Goal: Task Accomplishment & Management: Use online tool/utility

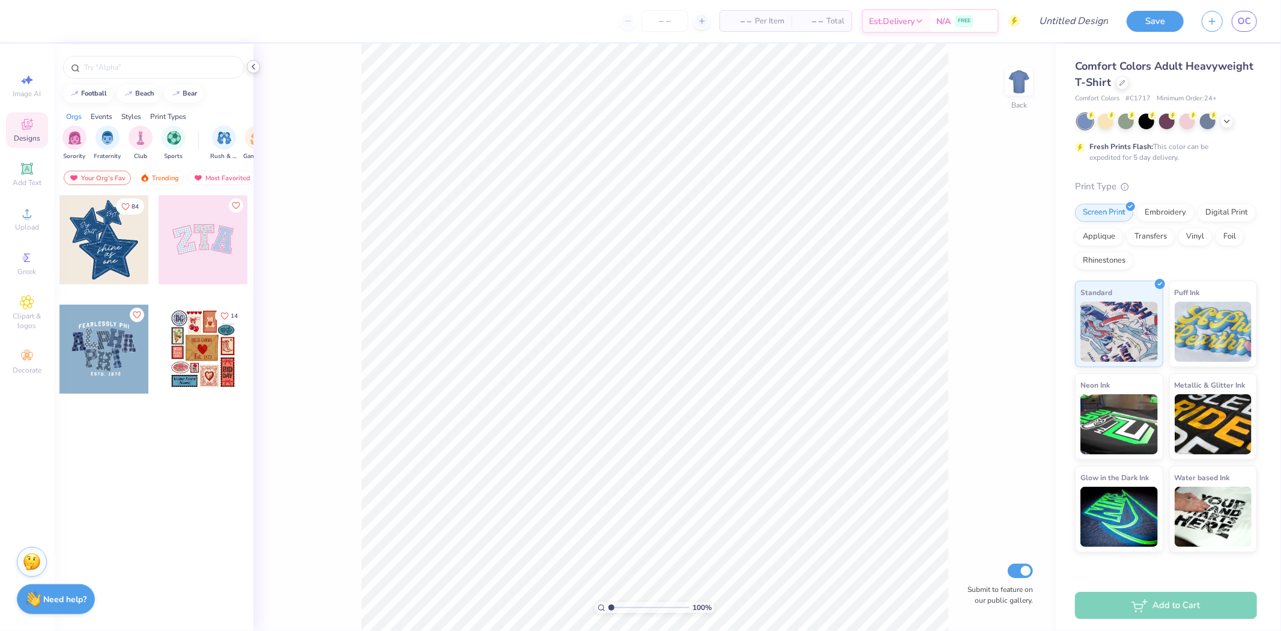
click at [255, 67] on icon at bounding box center [254, 67] width 10 height 10
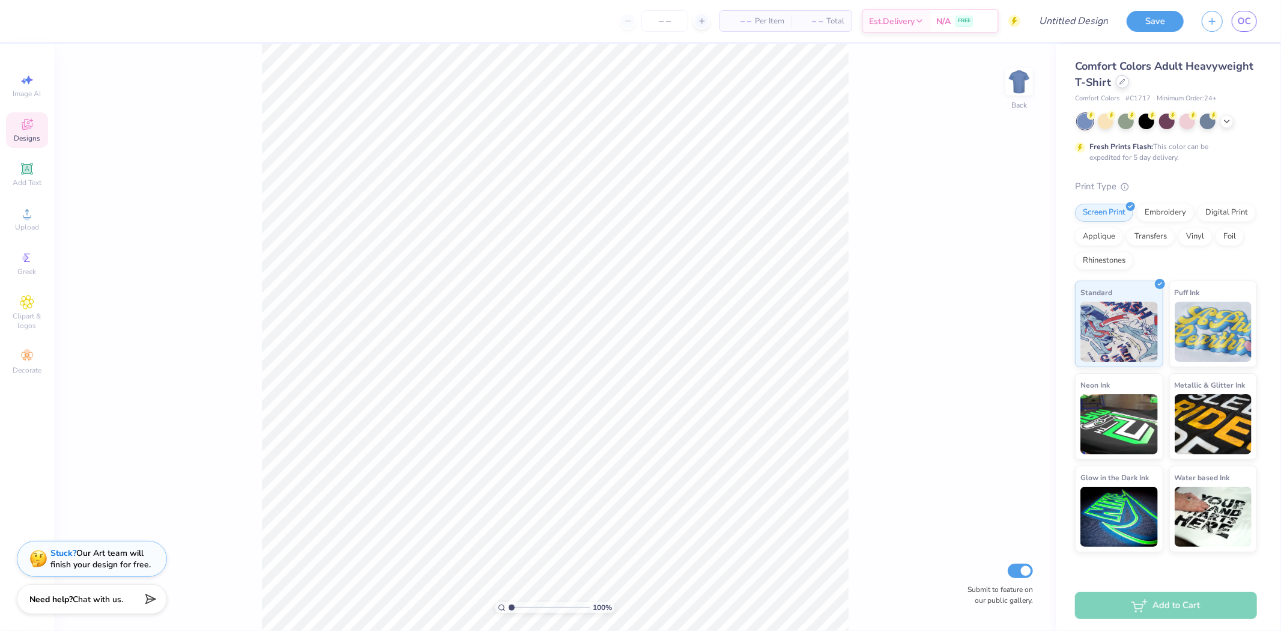
click at [1122, 79] on icon at bounding box center [1123, 82] width 6 height 6
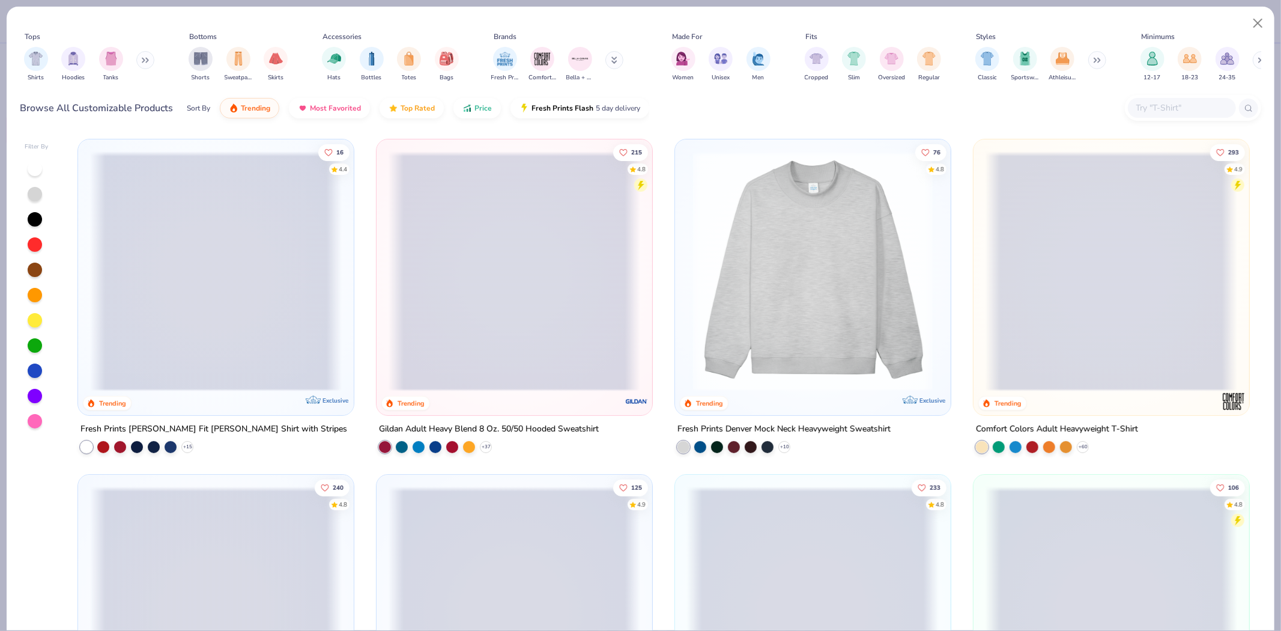
click at [1160, 109] on input "text" at bounding box center [1181, 108] width 93 height 14
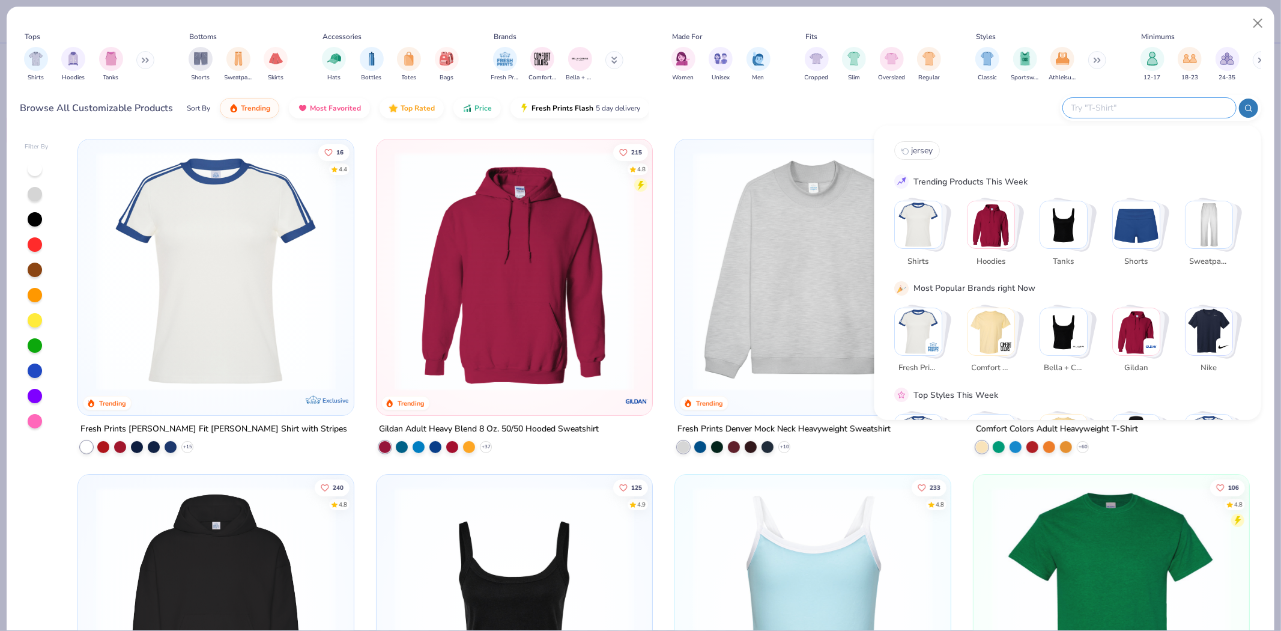
paste input "Sydney Square Neck Tank Top FP82"
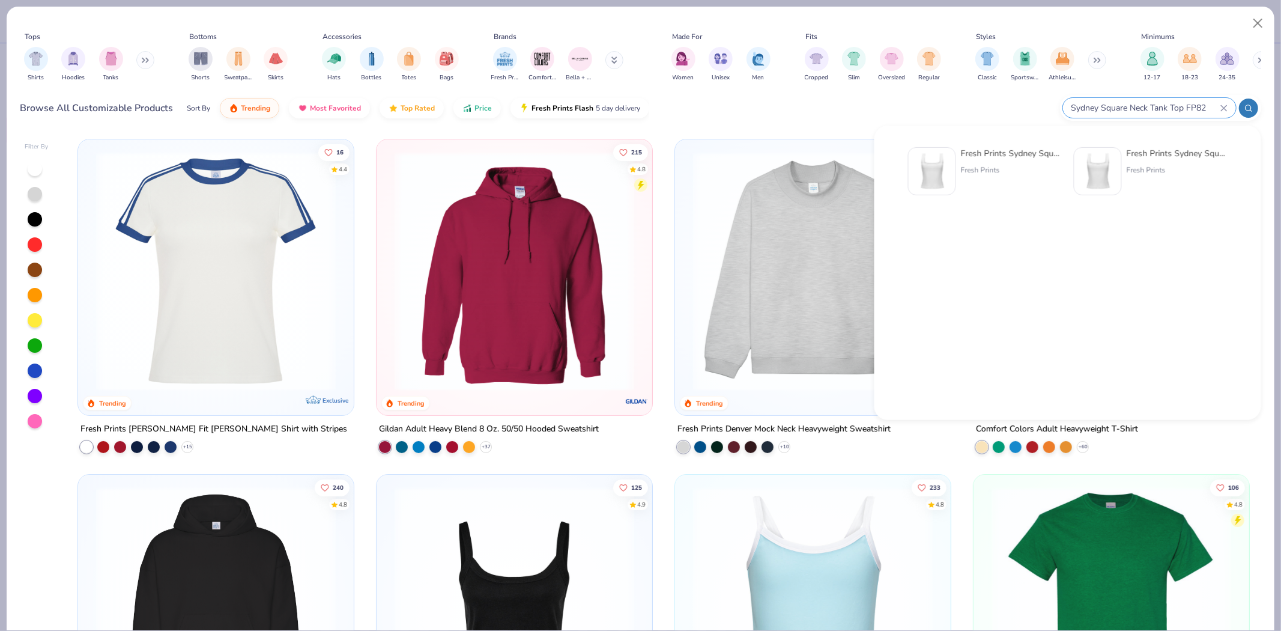
type input "Sydney Square Neck Tank Top FP82"
click at [940, 171] on img at bounding box center [932, 171] width 37 height 37
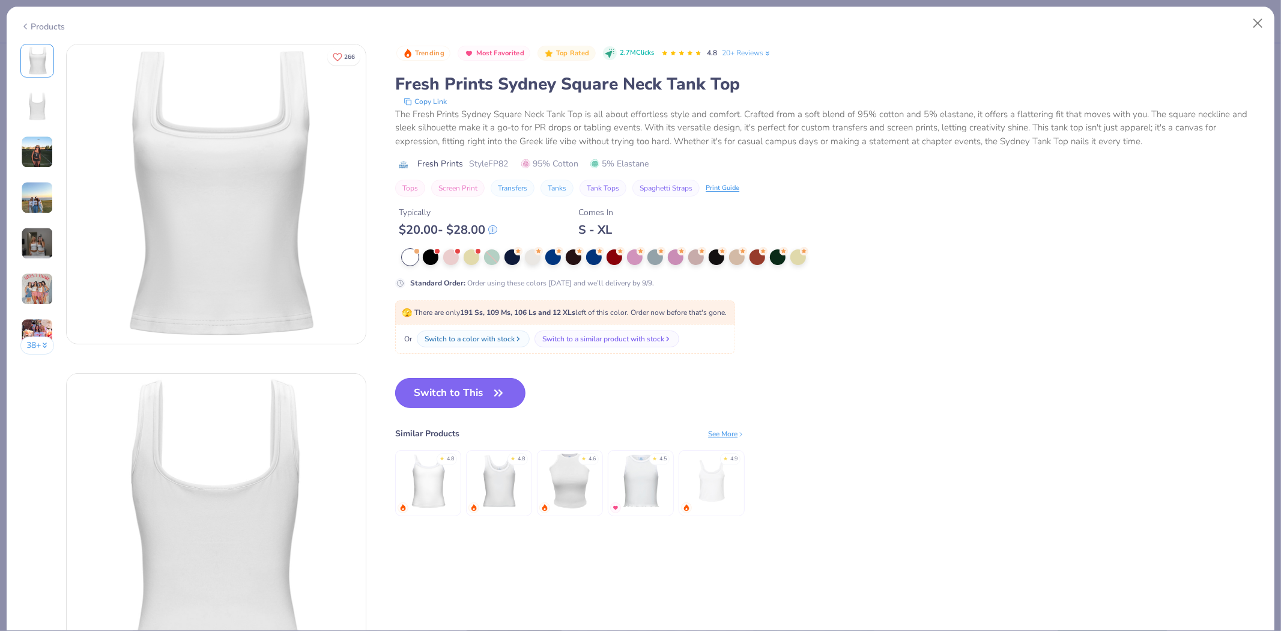
click at [441, 398] on button "Switch to This" at bounding box center [460, 393] width 130 height 30
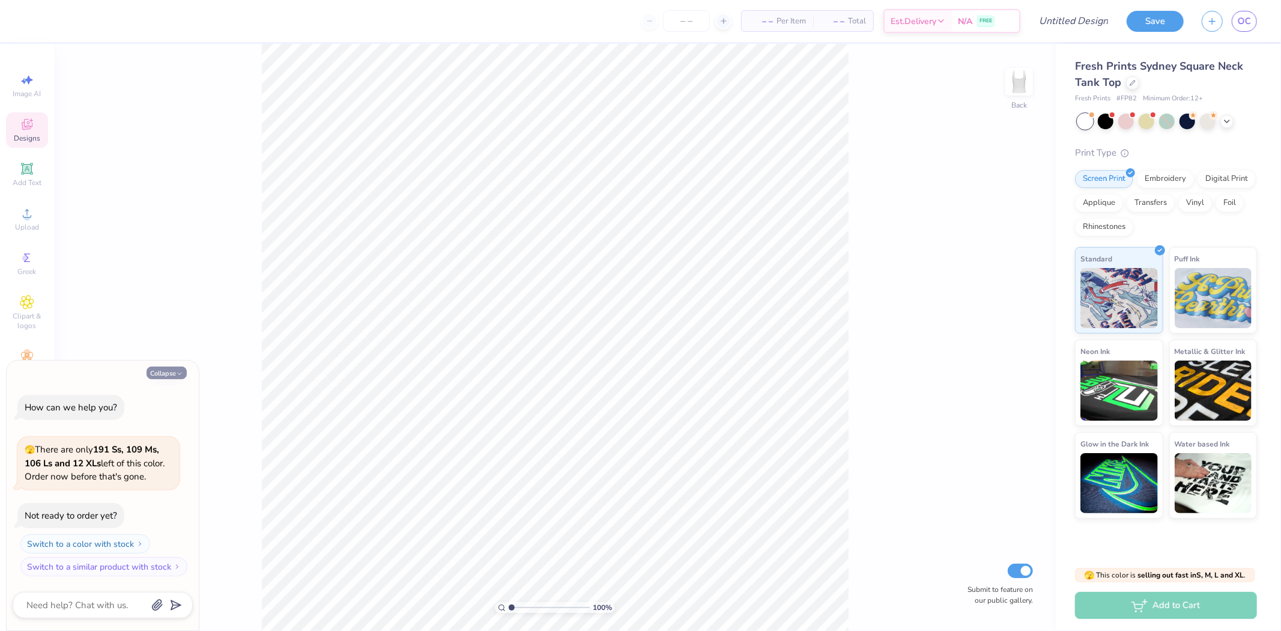
click at [157, 374] on button "Collapse" at bounding box center [167, 372] width 40 height 13
type textarea "x"
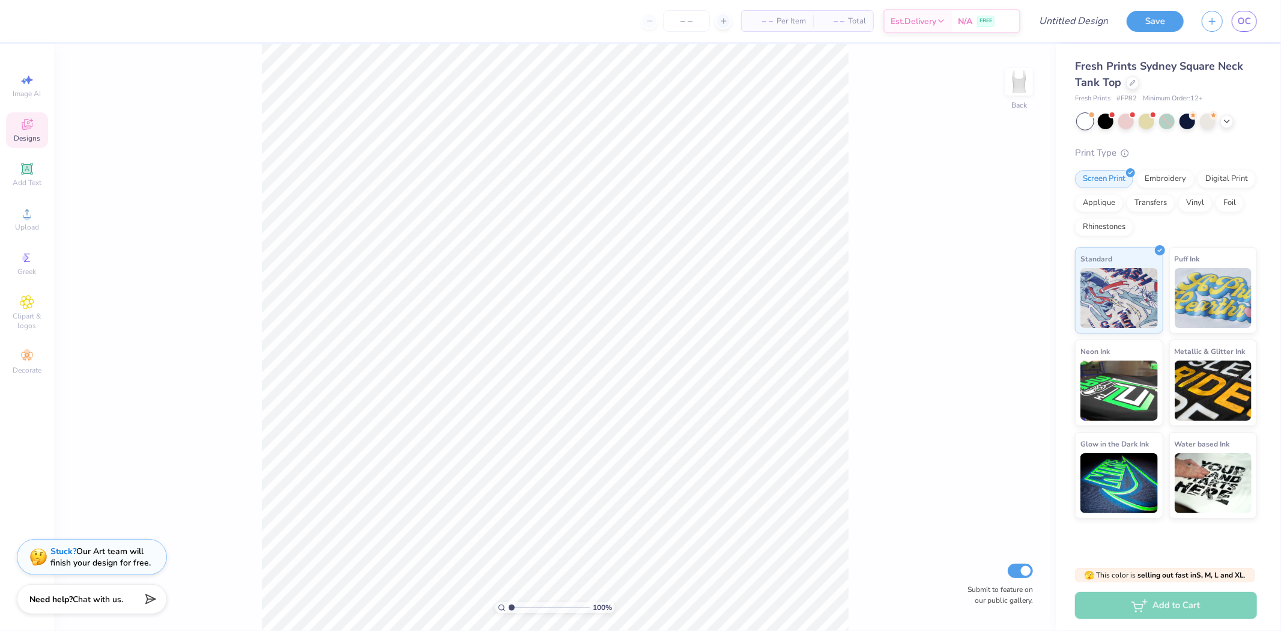
click at [59, 553] on strong "Stuck?" at bounding box center [63, 550] width 26 height 11
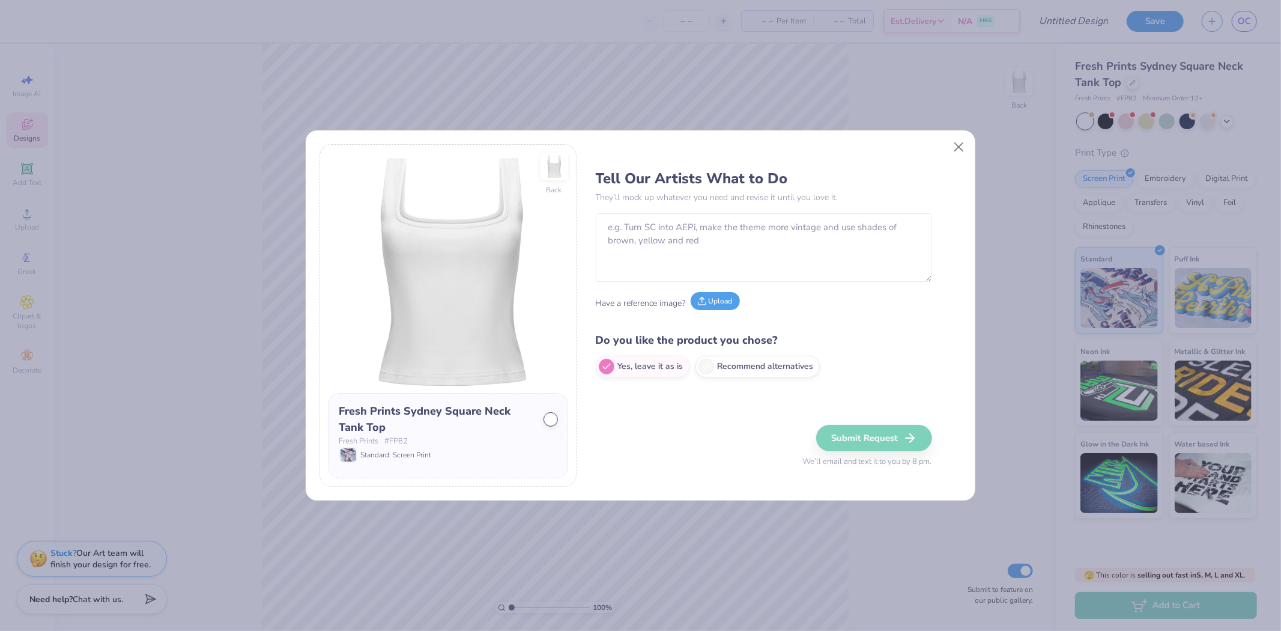
click at [716, 302] on button "Upload" at bounding box center [715, 301] width 49 height 18
click at [685, 242] on textarea at bounding box center [764, 247] width 336 height 68
paste textarea "Turn "kappa alpha" into "Pi Phi". Turn "Theta" into "Homecoming". Find a way to…"
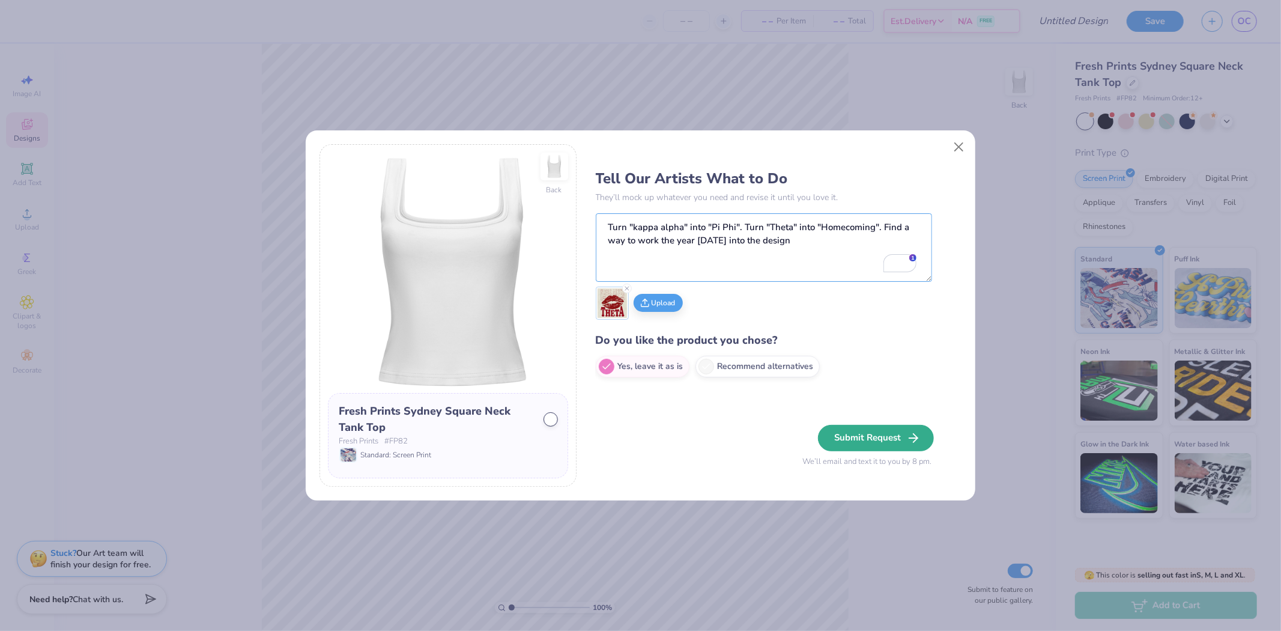
type textarea "Turn "kappa alpha" into "Pi Phi". Turn "Theta" into "Homecoming". Find a way to…"
click at [852, 437] on button "Submit Request" at bounding box center [876, 438] width 116 height 26
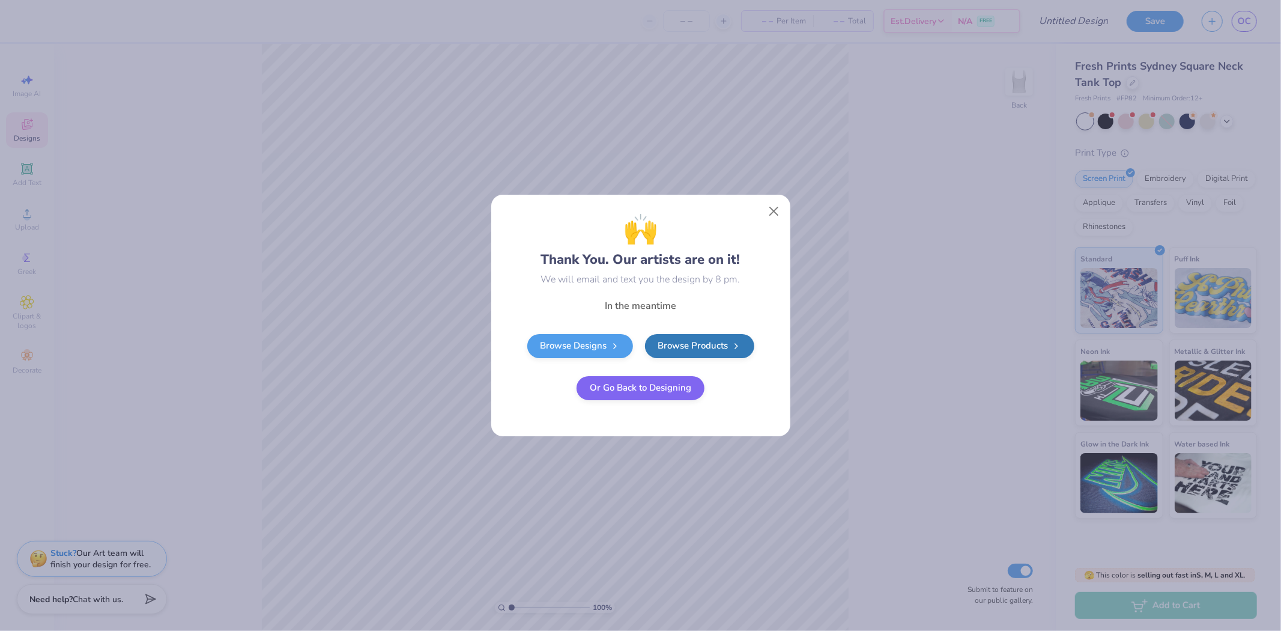
click at [640, 391] on button "Or Go Back to Designing" at bounding box center [641, 388] width 128 height 24
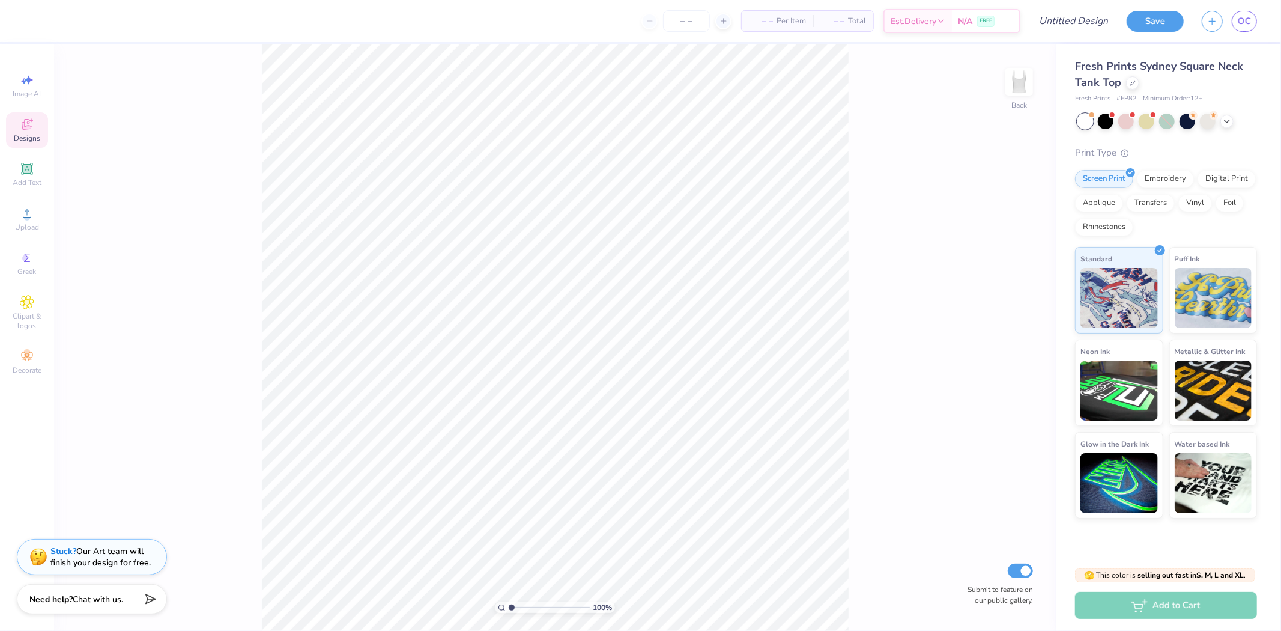
click at [61, 551] on strong "Stuck?" at bounding box center [63, 550] width 26 height 11
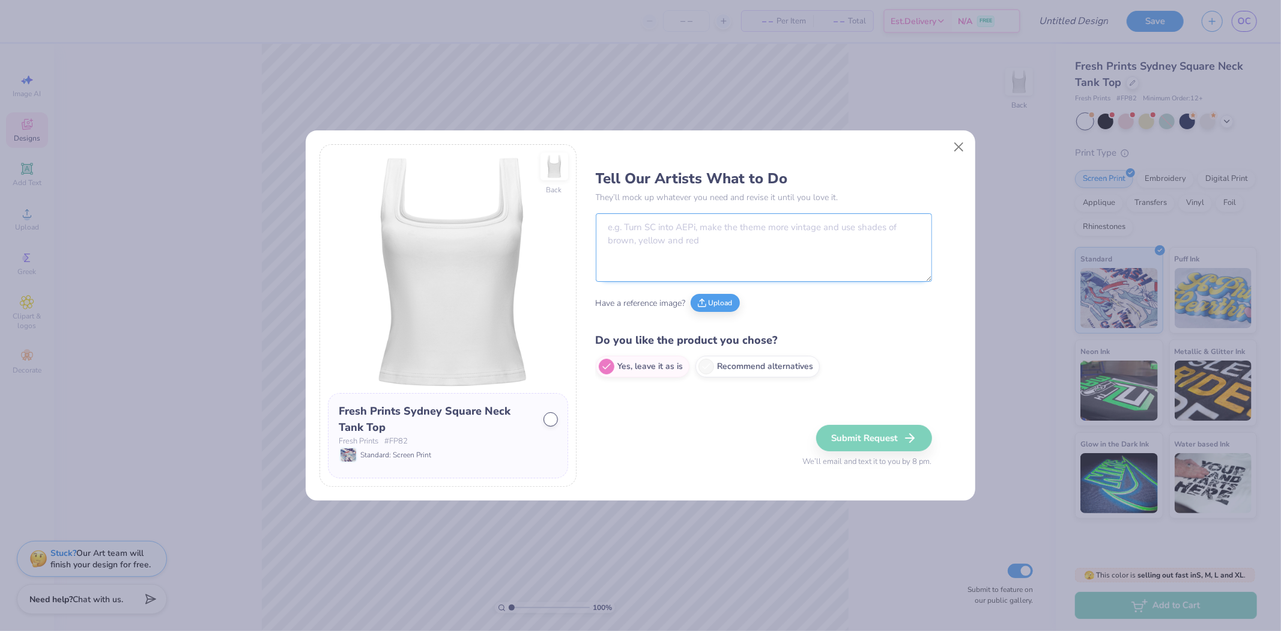
click at [641, 231] on textarea at bounding box center [764, 247] width 336 height 68
paste textarea "Change DPHIE to Pi Phi. Find a way to work homecoming 2025 into design"
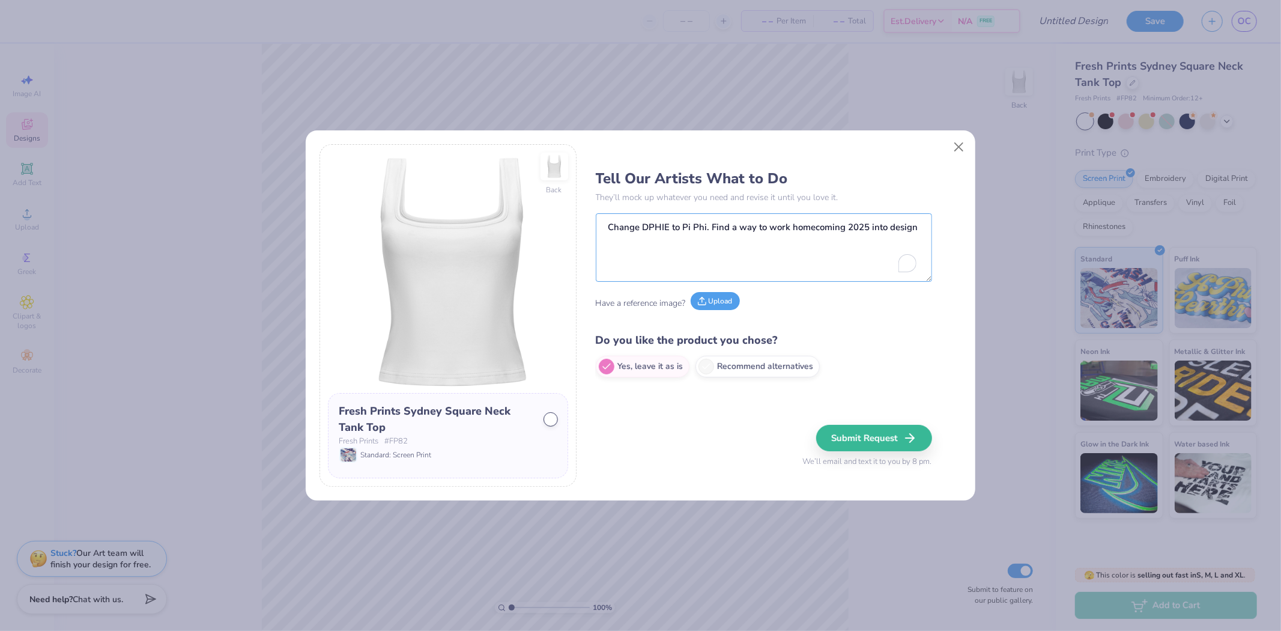
type textarea "Change DPHIE to Pi Phi. Find a way to work homecoming 2025 into design"
click at [717, 299] on button "Upload" at bounding box center [715, 301] width 49 height 18
click at [869, 436] on button "Submit Request" at bounding box center [876, 438] width 116 height 26
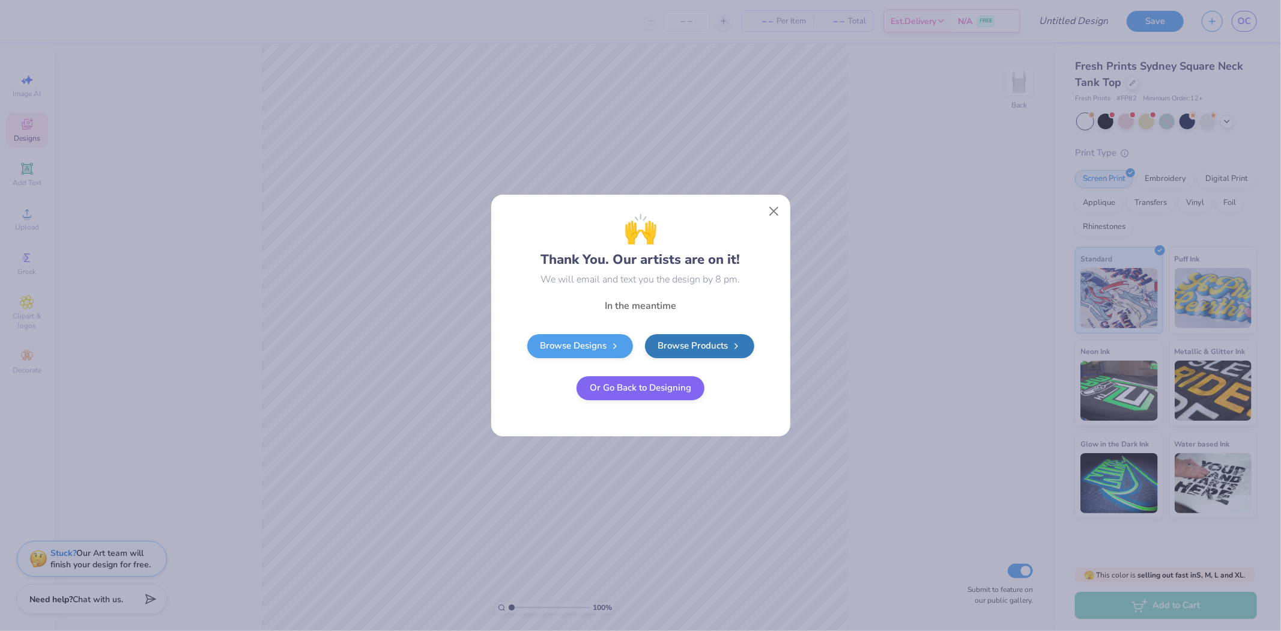
click at [597, 386] on button "Or Go Back to Designing" at bounding box center [641, 388] width 128 height 24
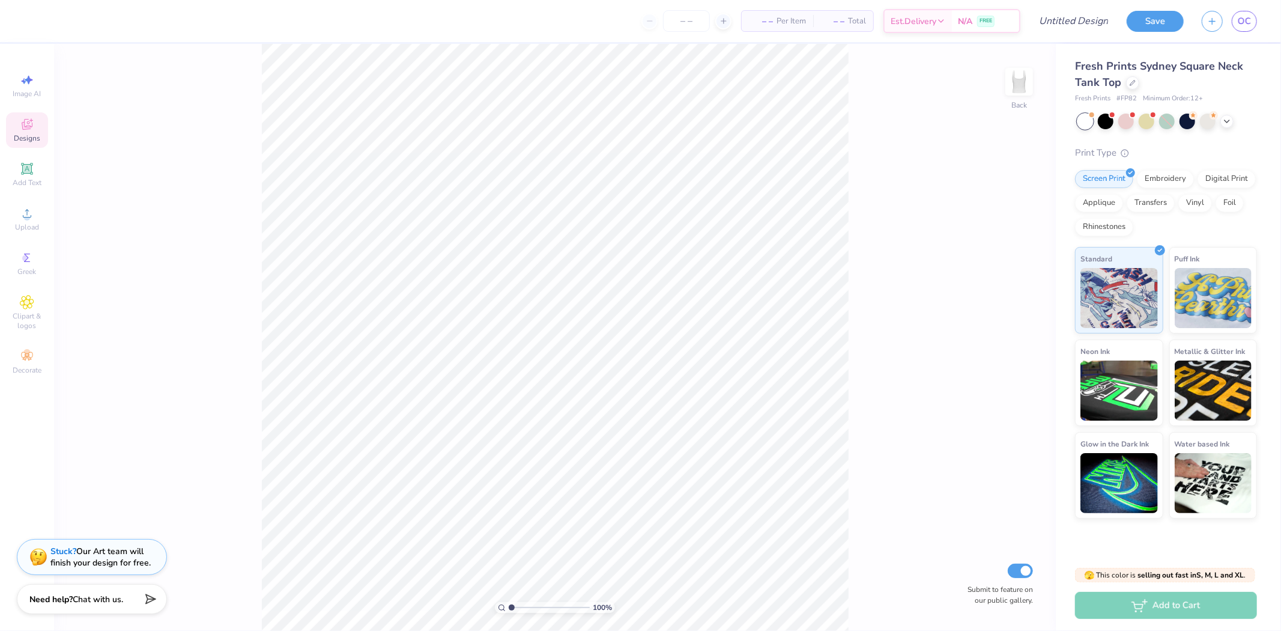
click at [65, 548] on strong "Stuck?" at bounding box center [63, 550] width 26 height 11
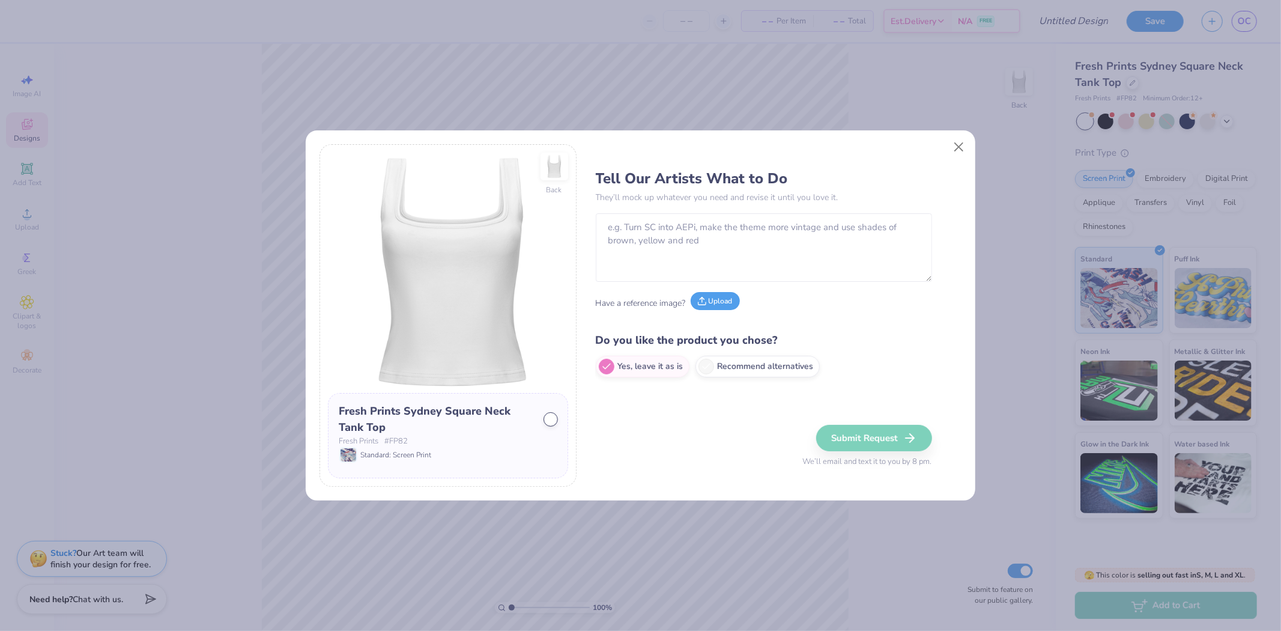
click at [711, 302] on button "Upload" at bounding box center [715, 301] width 49 height 18
click at [679, 222] on textarea at bounding box center [764, 247] width 336 height 68
paste textarea "make the text say Pi Beta Phi"
type textarea "make the text say Pi Beta Phi"
click at [858, 437] on button "Submit Request" at bounding box center [876, 438] width 116 height 26
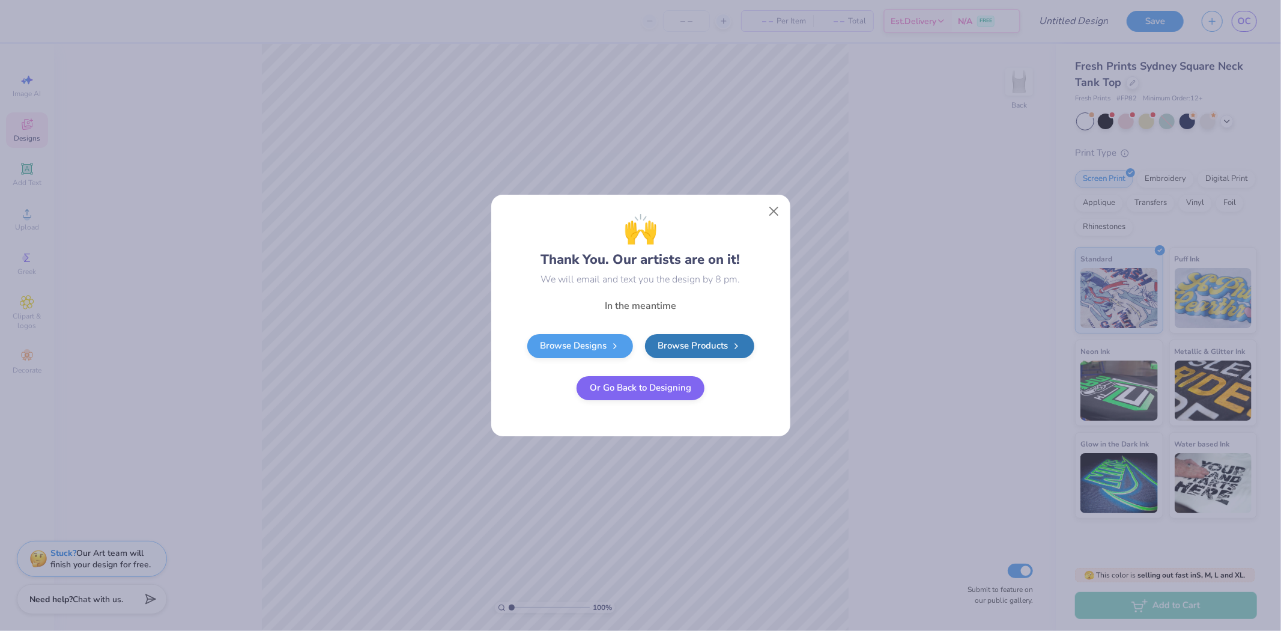
click at [638, 391] on button "Or Go Back to Designing" at bounding box center [641, 388] width 128 height 24
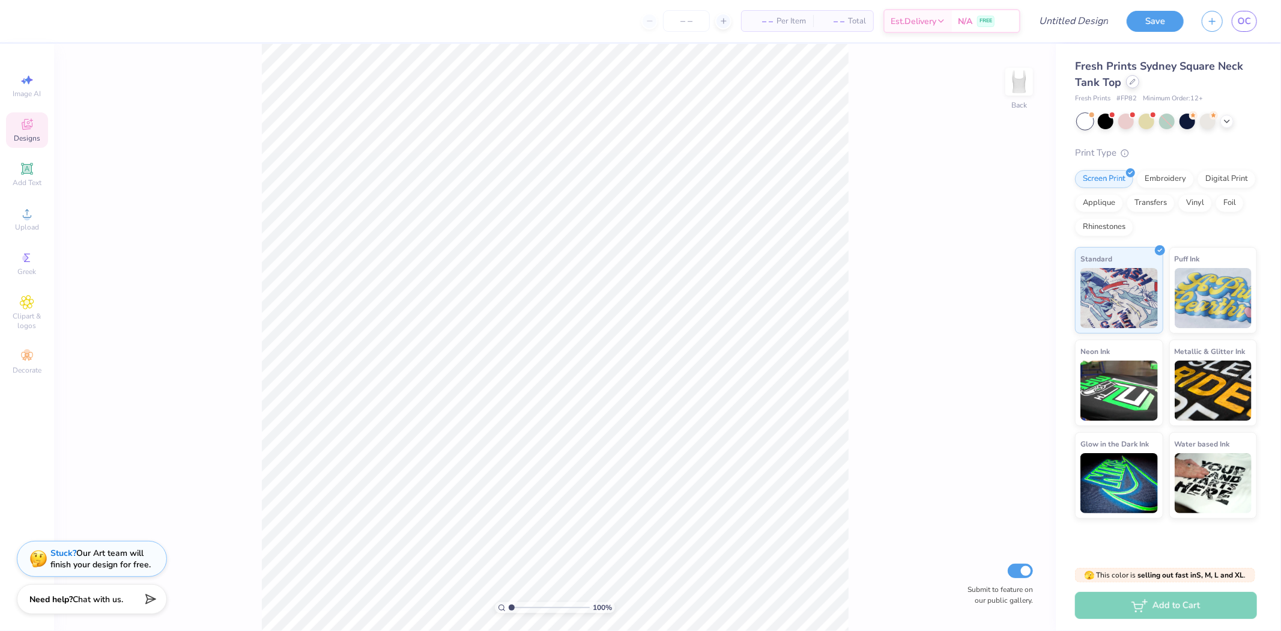
click at [1128, 87] on div at bounding box center [1132, 81] width 13 height 13
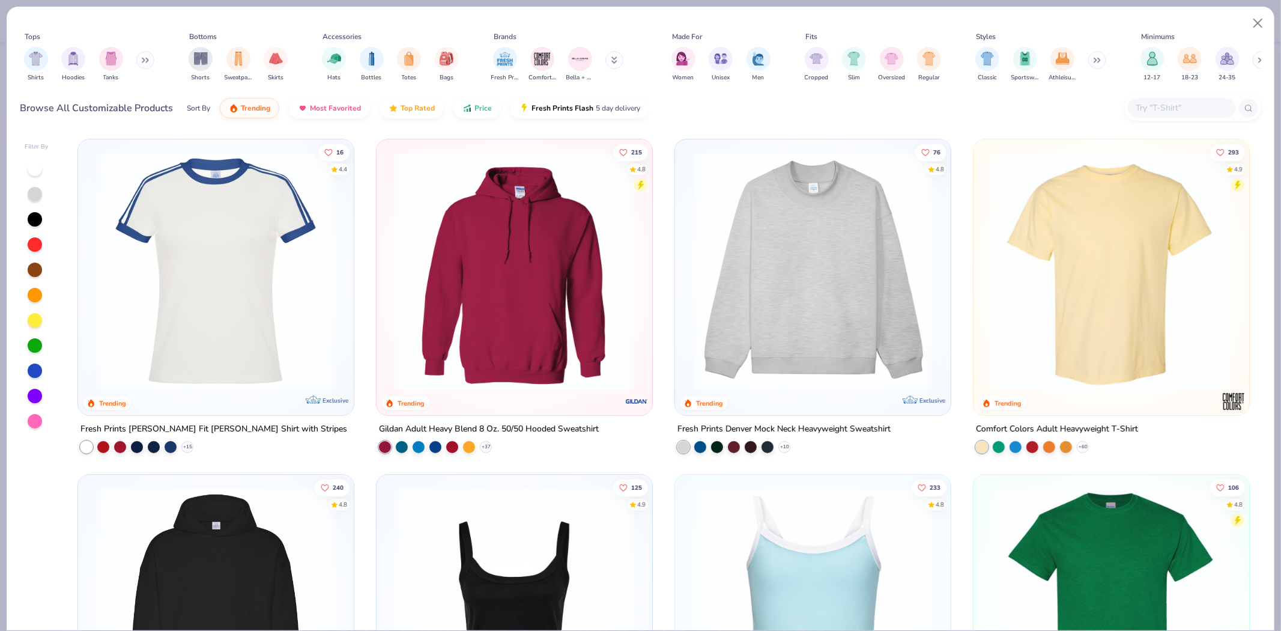
click at [1187, 106] on input "text" at bounding box center [1181, 108] width 93 height 14
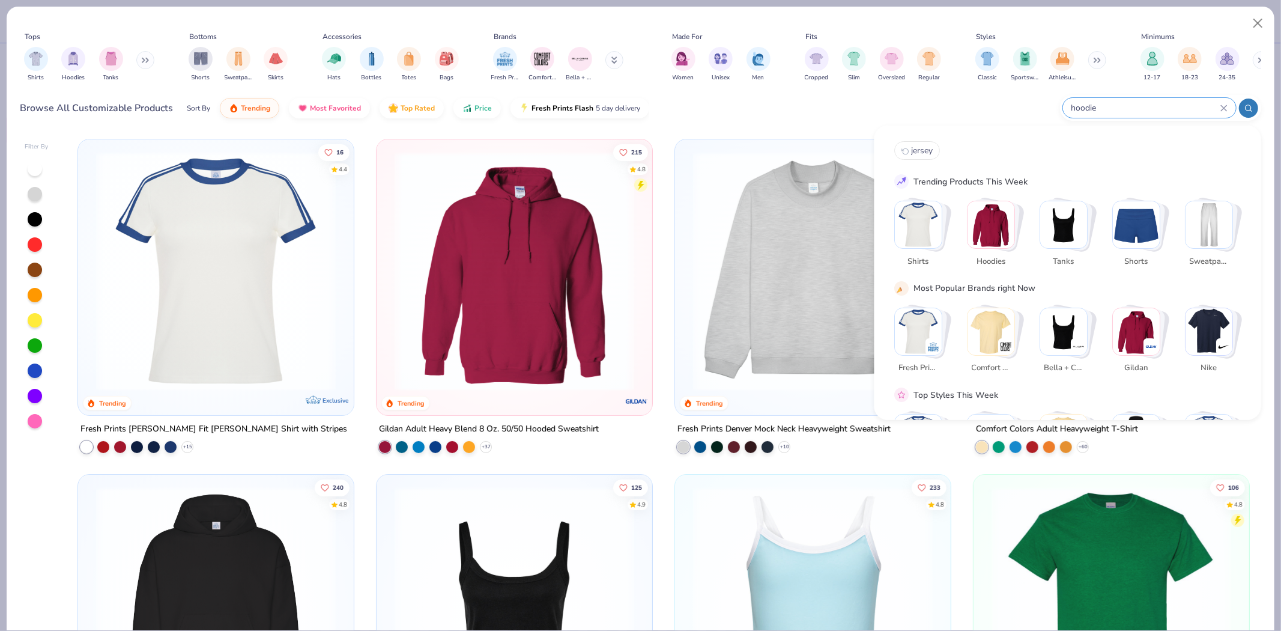
type input "hoodie"
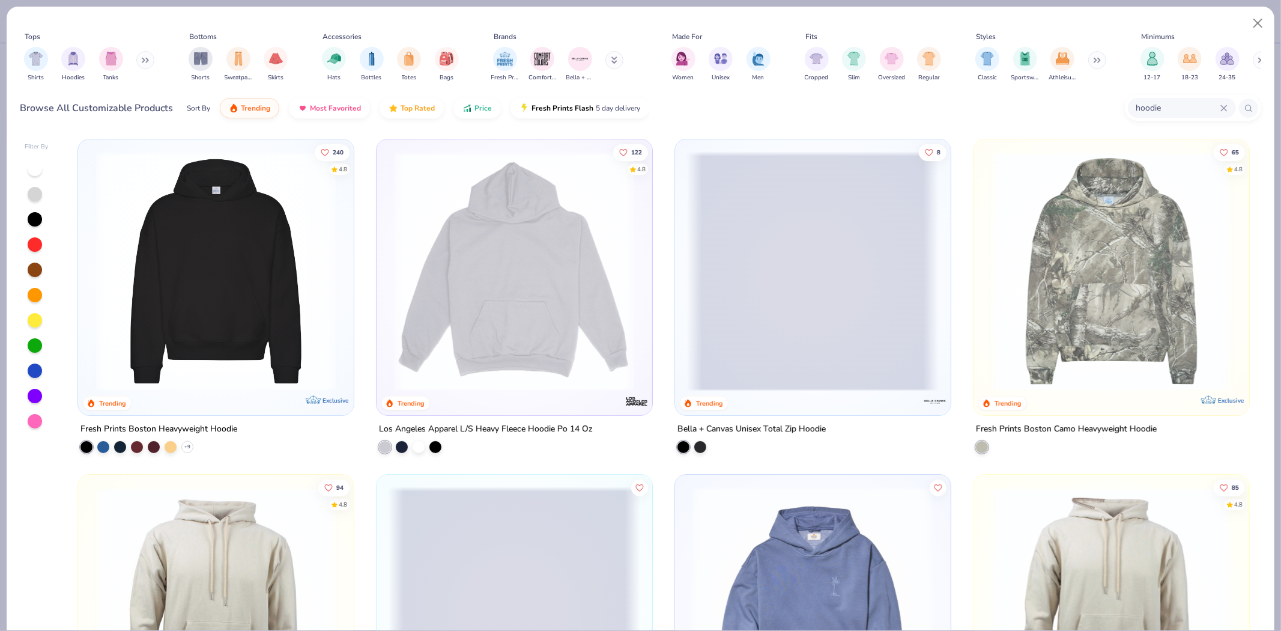
click at [233, 249] on img at bounding box center [216, 271] width 252 height 240
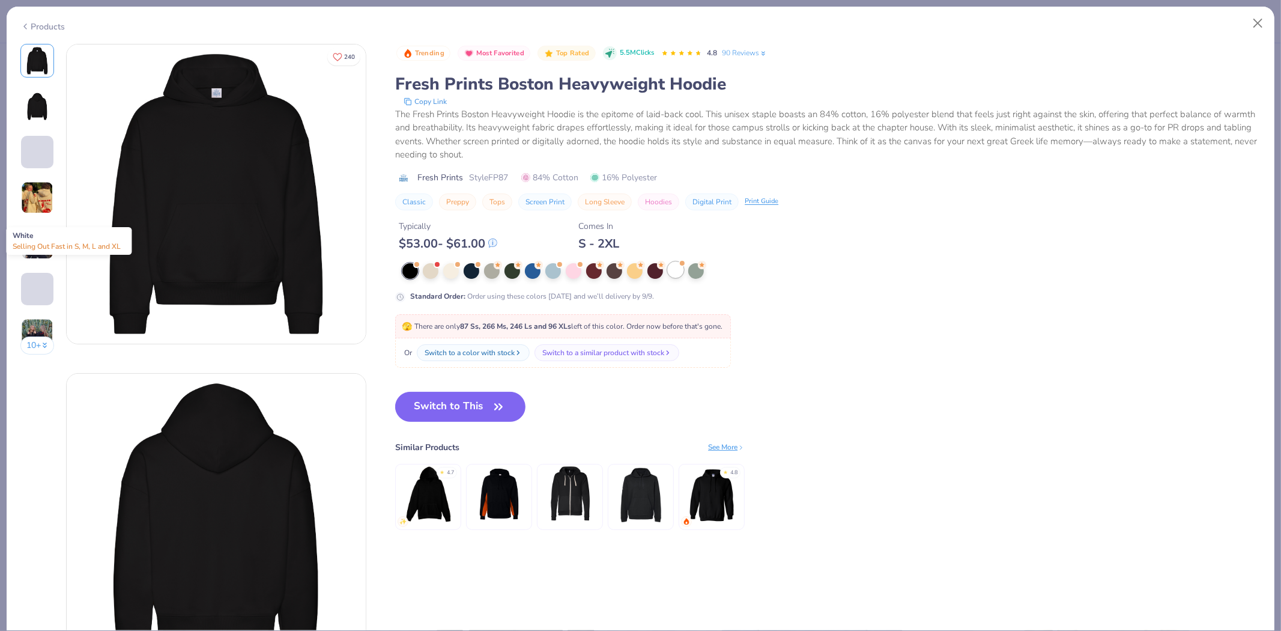
click at [673, 273] on div at bounding box center [676, 270] width 16 height 16
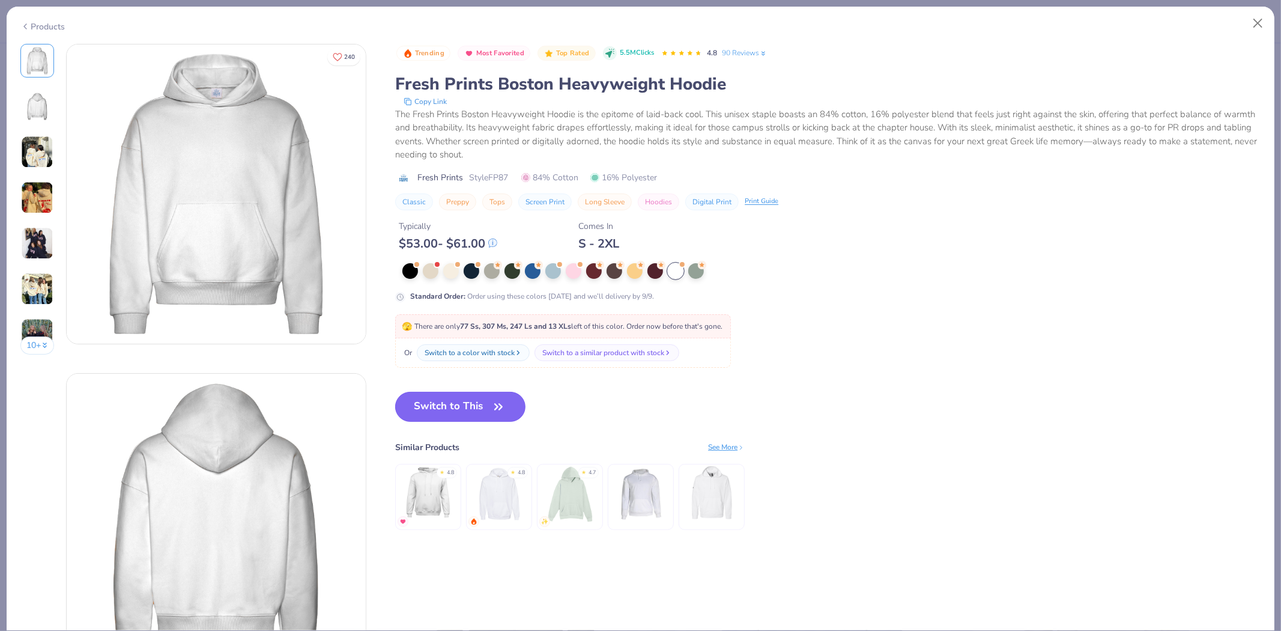
click at [440, 410] on button "Switch to This" at bounding box center [460, 407] width 130 height 30
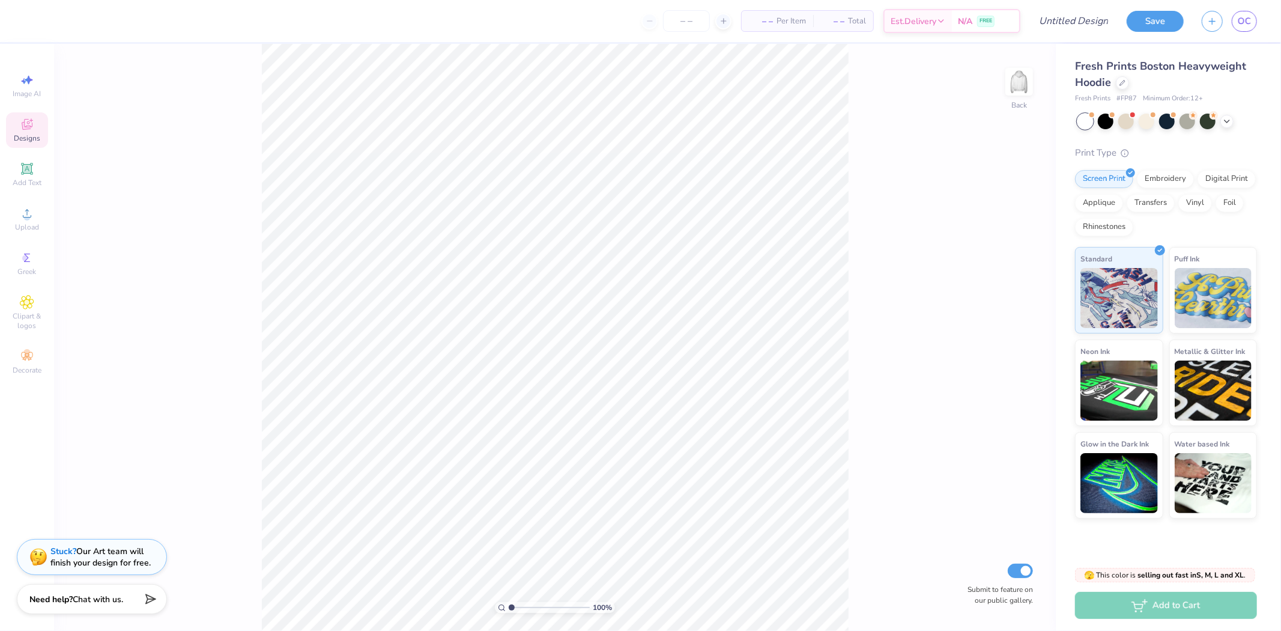
click at [61, 548] on strong "Stuck?" at bounding box center [63, 550] width 26 height 11
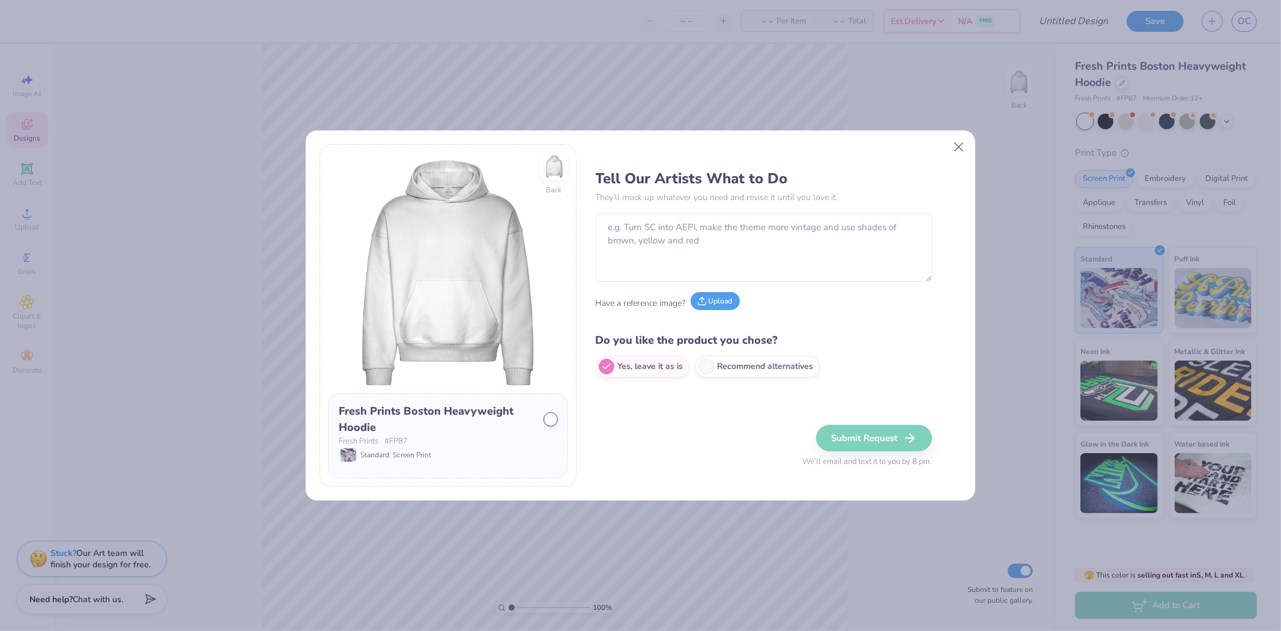
click at [716, 306] on button "Upload" at bounding box center [715, 301] width 49 height 18
click at [658, 234] on textarea "To enrich screen reader interactions, please activate Accessibility in Grammarl…" at bounding box center [764, 247] width 336 height 68
paste textarea "Change all the text to be Pi Phi or Cornell related"
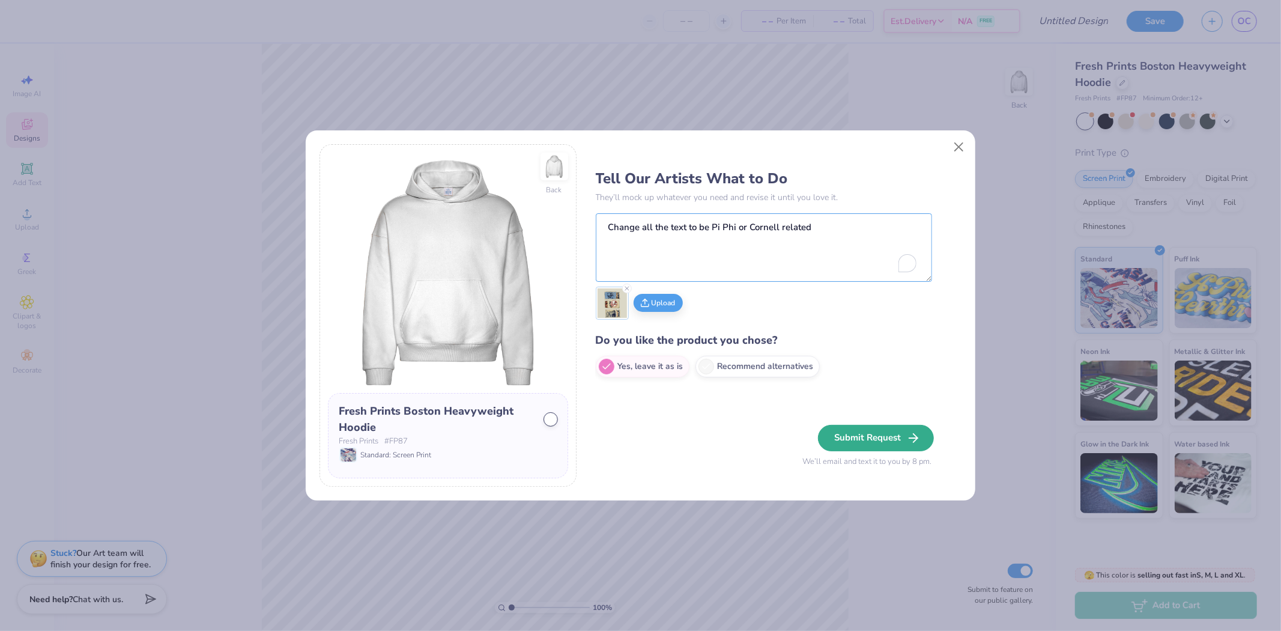
type textarea "Change all the text to be Pi Phi or Cornell related"
click at [867, 436] on button "Submit Request" at bounding box center [874, 438] width 116 height 26
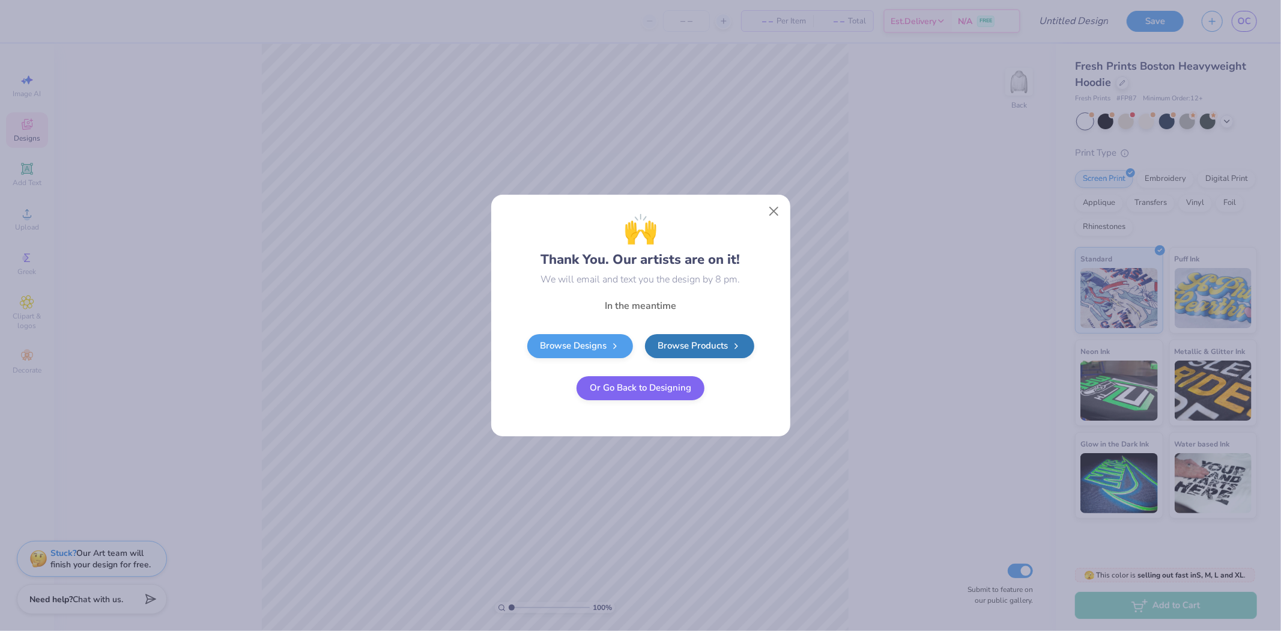
click at [609, 387] on button "Or Go Back to Designing" at bounding box center [641, 388] width 128 height 24
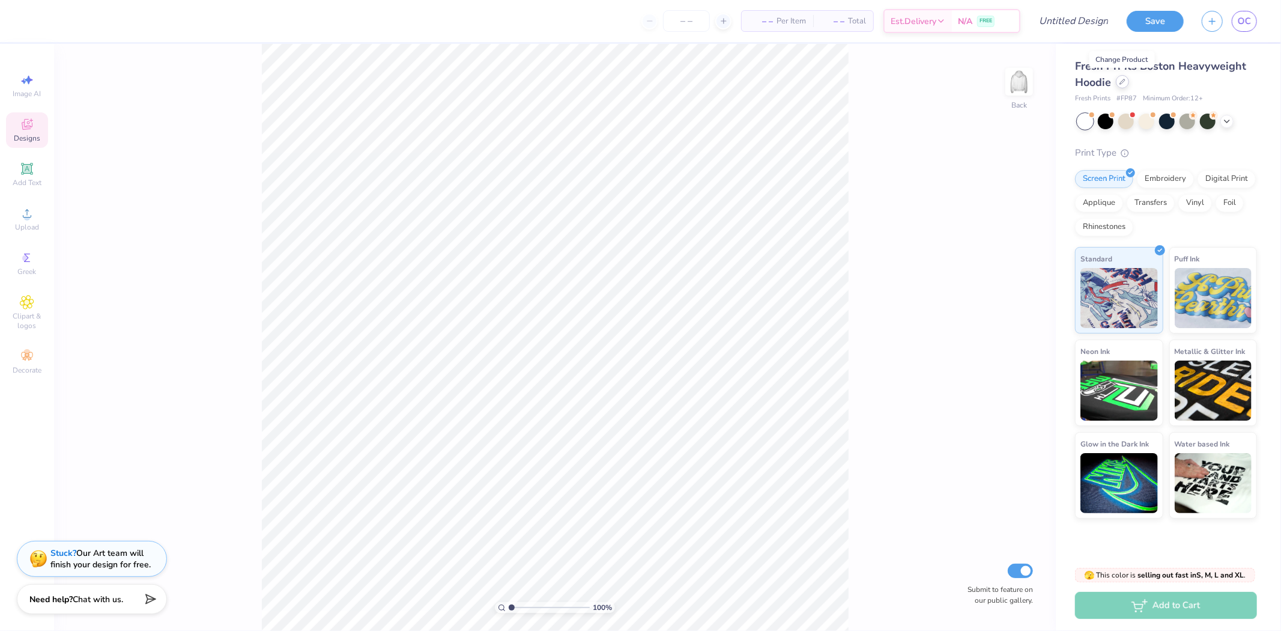
click at [1120, 85] on div at bounding box center [1122, 81] width 13 height 13
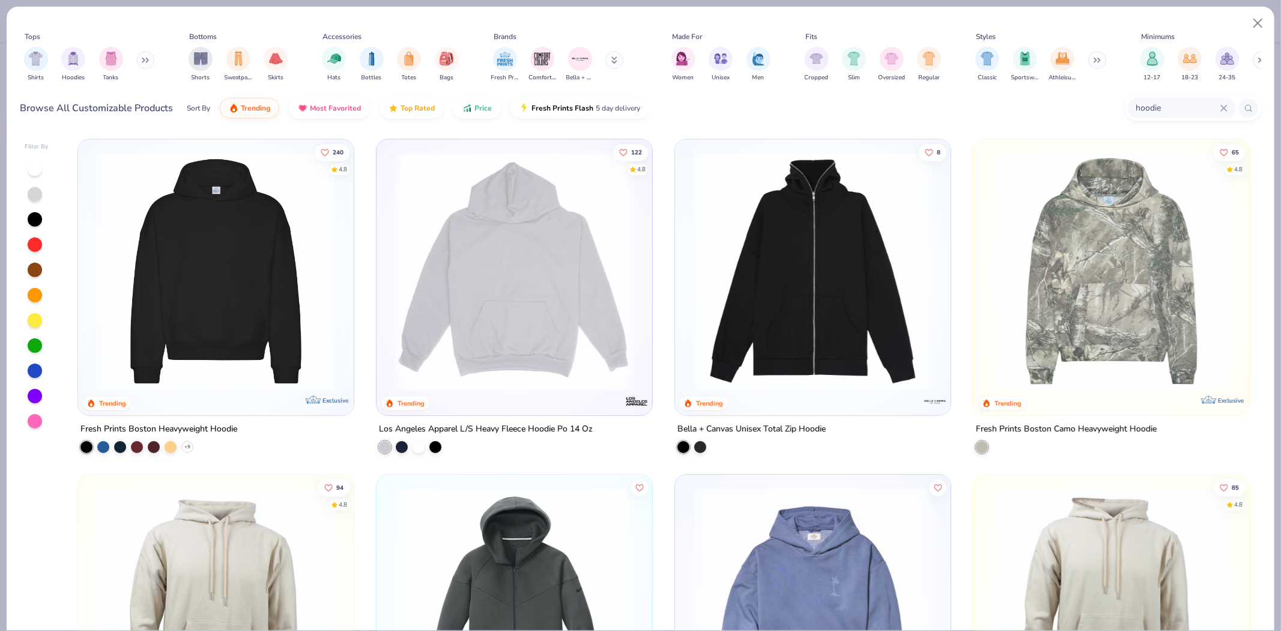
click at [1180, 110] on input "hoodie" at bounding box center [1177, 108] width 85 height 14
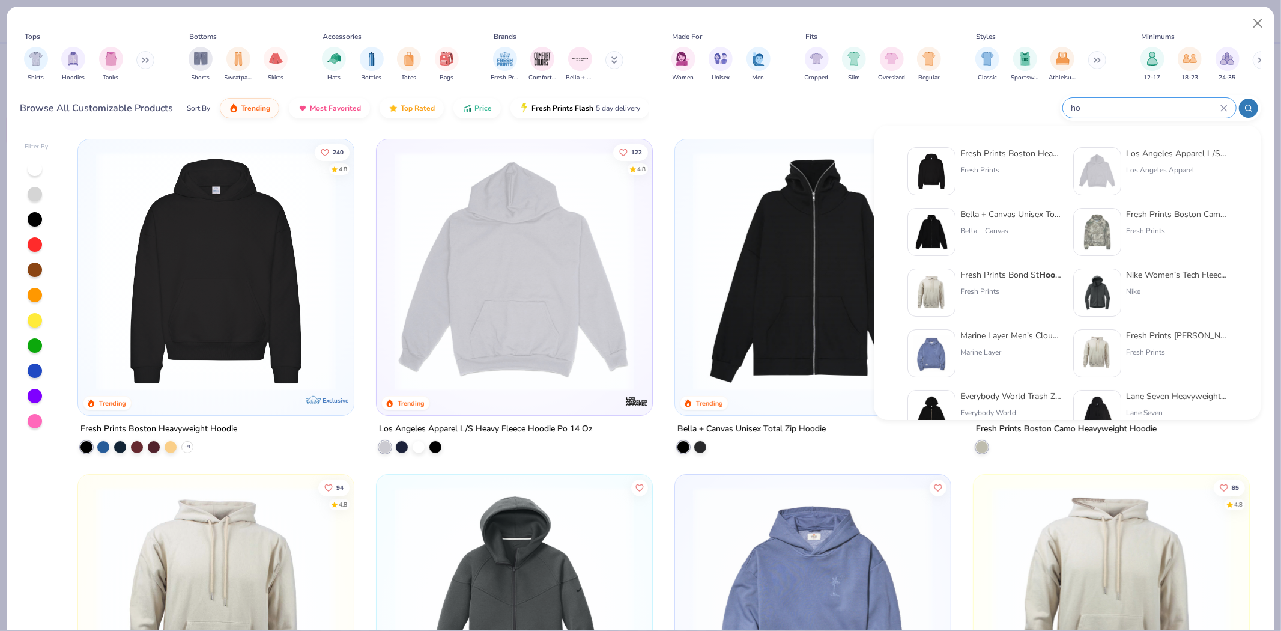
type input "h"
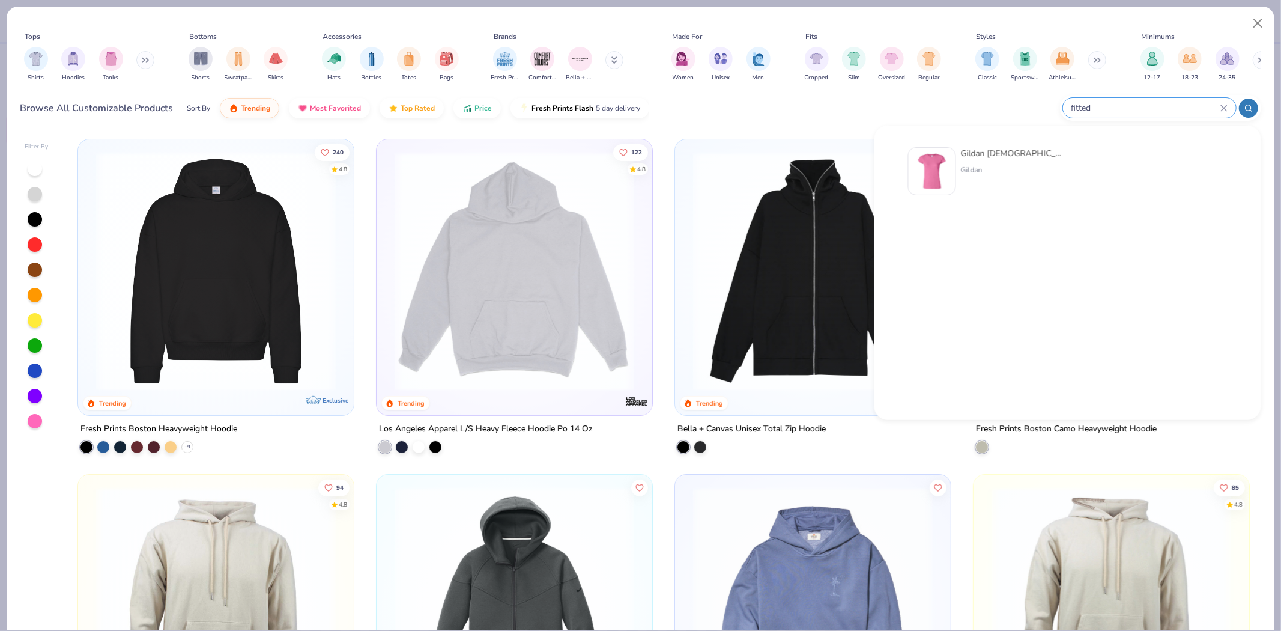
type input "fitted"
click at [938, 167] on img at bounding box center [932, 171] width 37 height 37
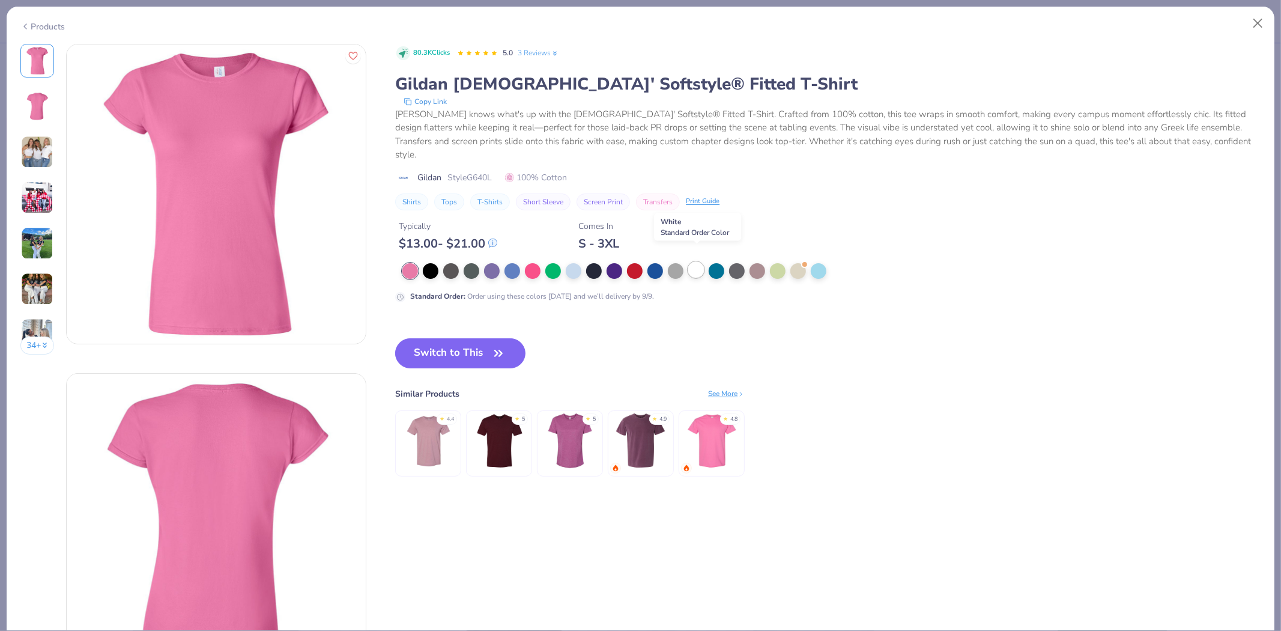
click at [699, 262] on div at bounding box center [696, 270] width 16 height 16
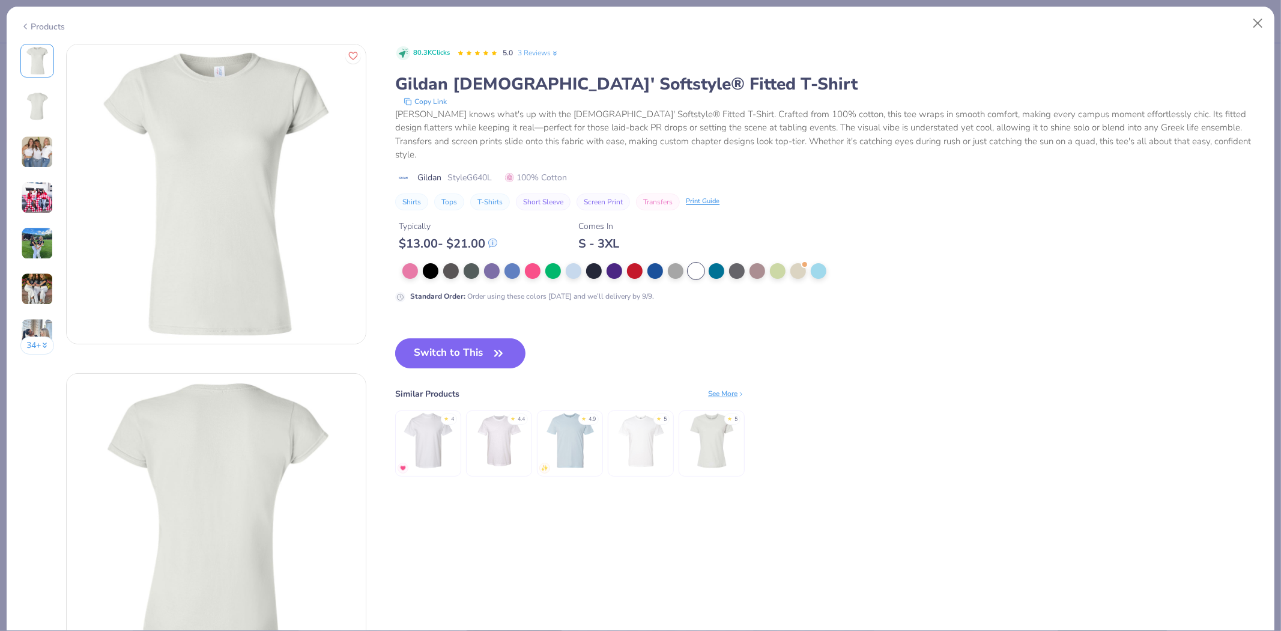
drag, startPoint x: 440, startPoint y: 338, endPoint x: 904, endPoint y: 320, distance: 463.5
click at [440, 338] on button "Switch to This" at bounding box center [460, 353] width 130 height 30
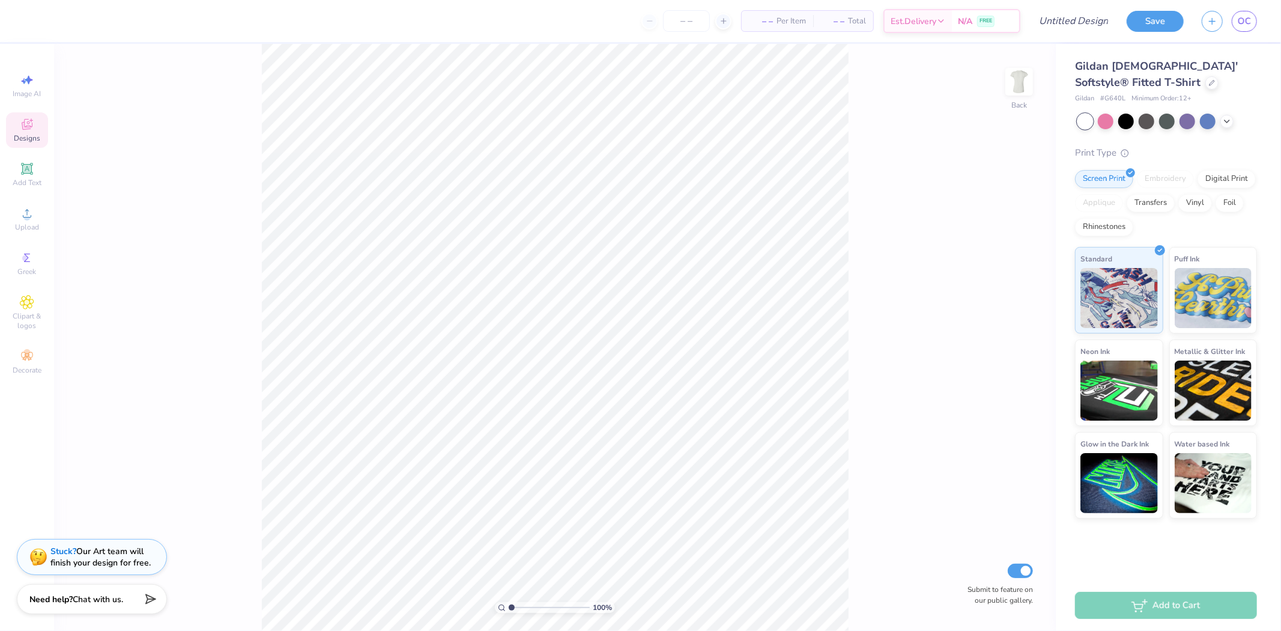
click at [60, 551] on strong "Stuck?" at bounding box center [63, 550] width 26 height 11
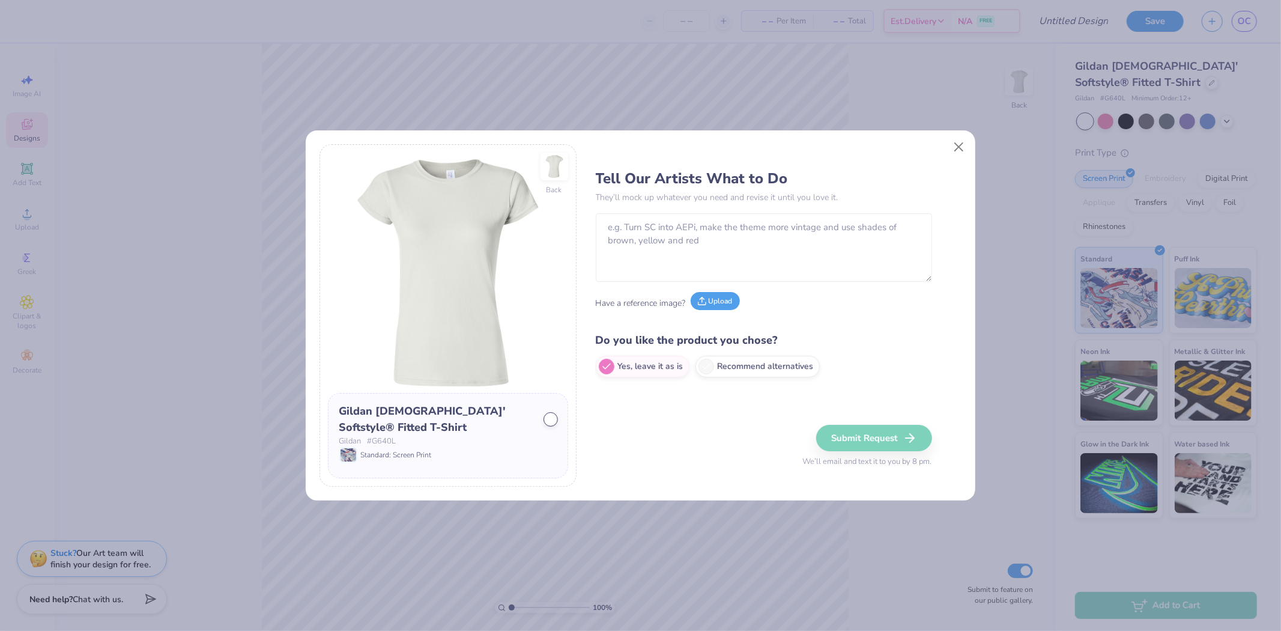
click at [699, 302] on icon at bounding box center [702, 303] width 8 height 2
click at [743, 237] on textarea "To enrich screen reader interactions, please activate Accessibility in Grammarl…" at bounding box center [764, 247] width 336 height 68
paste textarea "Change Sig Delt to Pi Phi. Change Game Day to Homecoming. Change '23 to '25. Ma…"
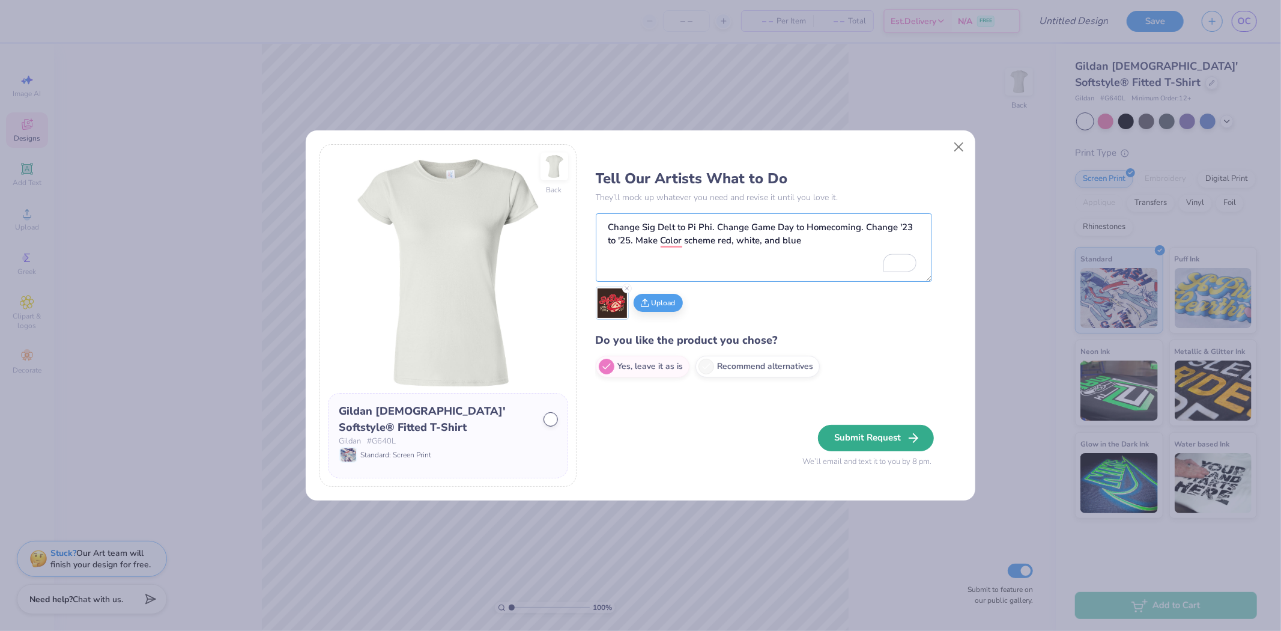
type textarea "Change Sig Delt to Pi Phi. Change Game Day to Homecoming. Change '23 to '25. Ma…"
click at [869, 437] on button "Submit Request" at bounding box center [876, 438] width 116 height 26
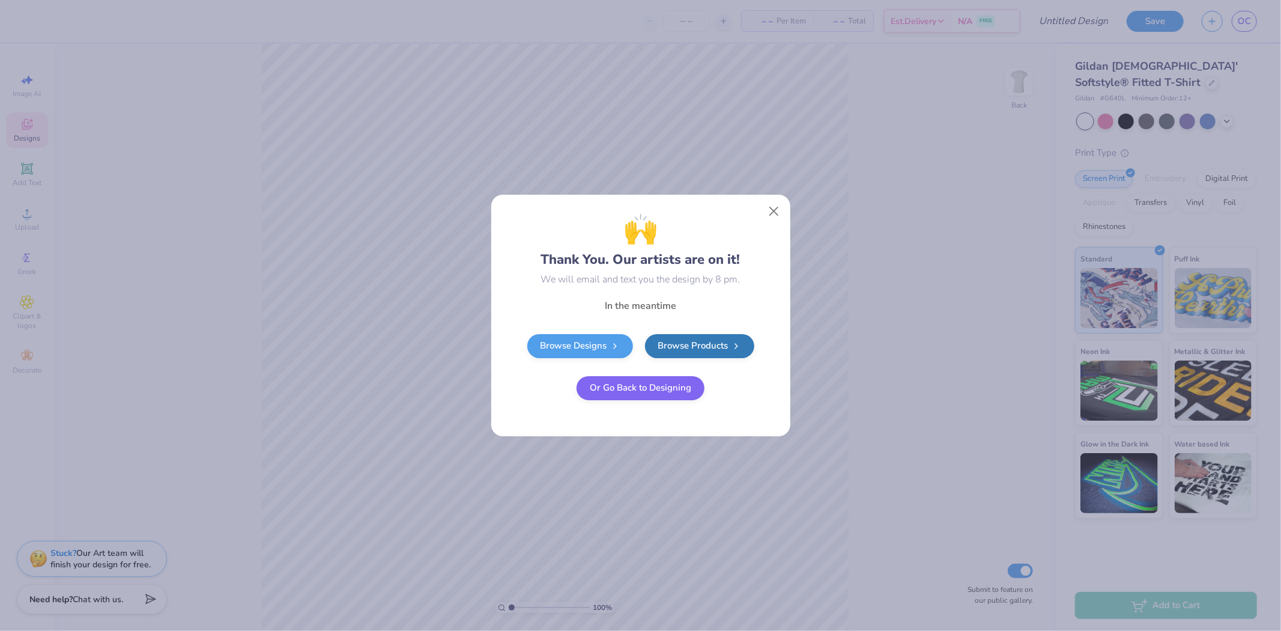
click at [627, 392] on button "Or Go Back to Designing" at bounding box center [641, 388] width 128 height 24
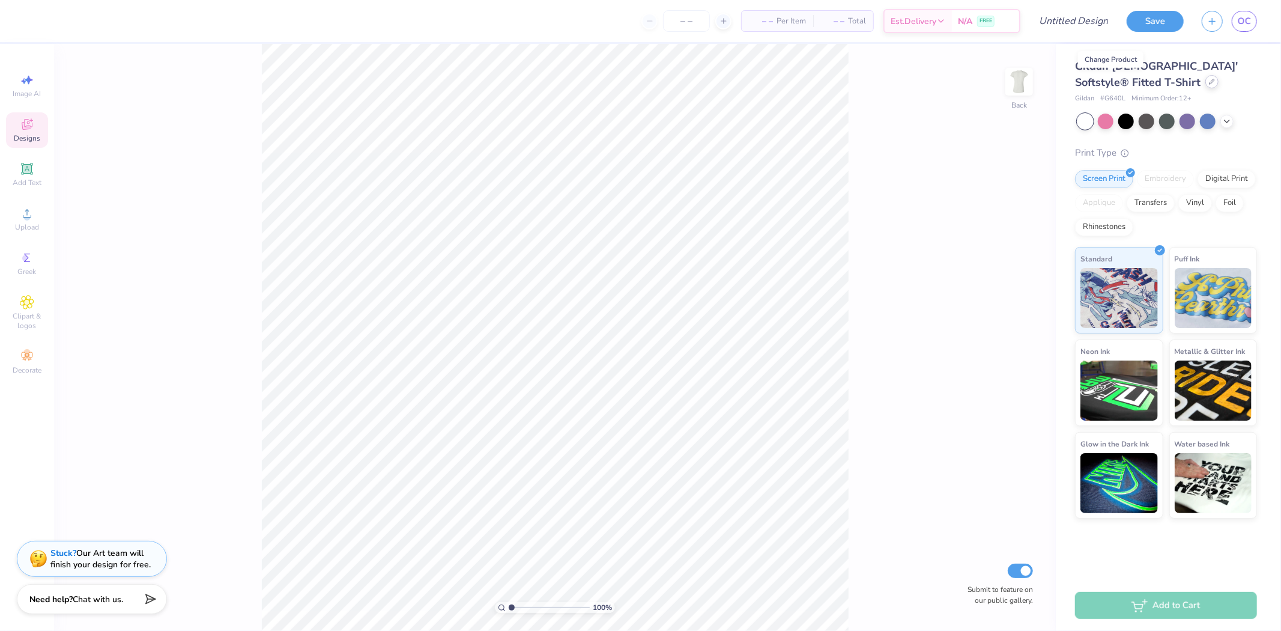
click at [1209, 79] on icon at bounding box center [1212, 82] width 6 height 6
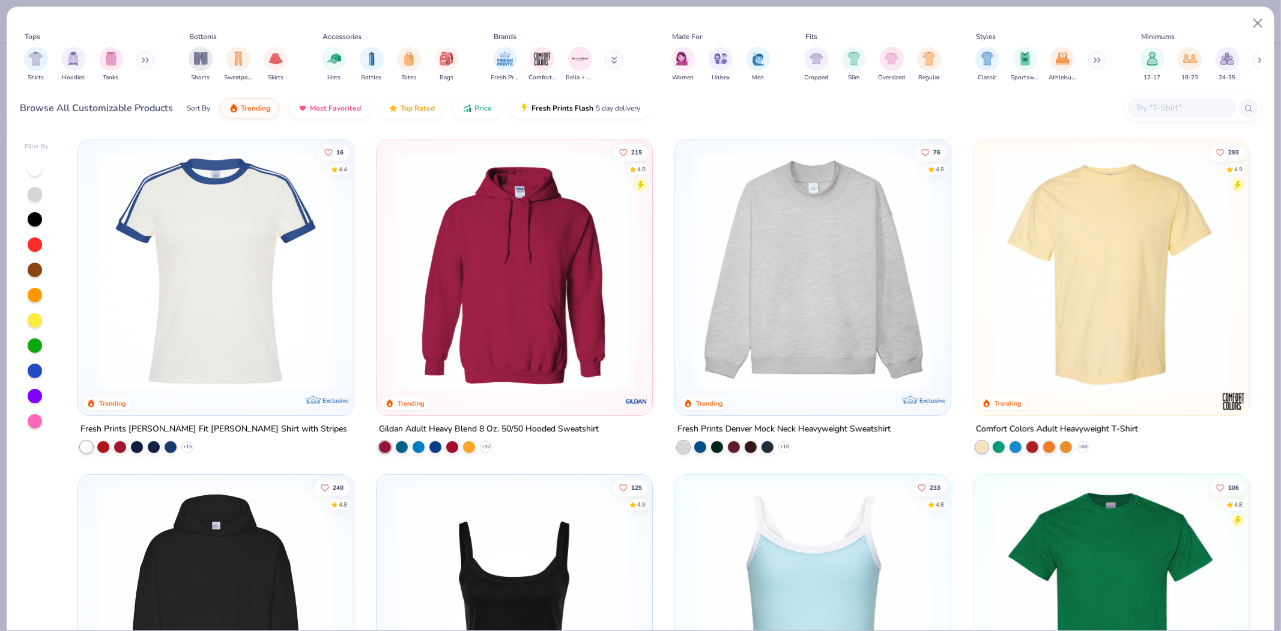
click at [1152, 111] on input "text" at bounding box center [1181, 108] width 93 height 14
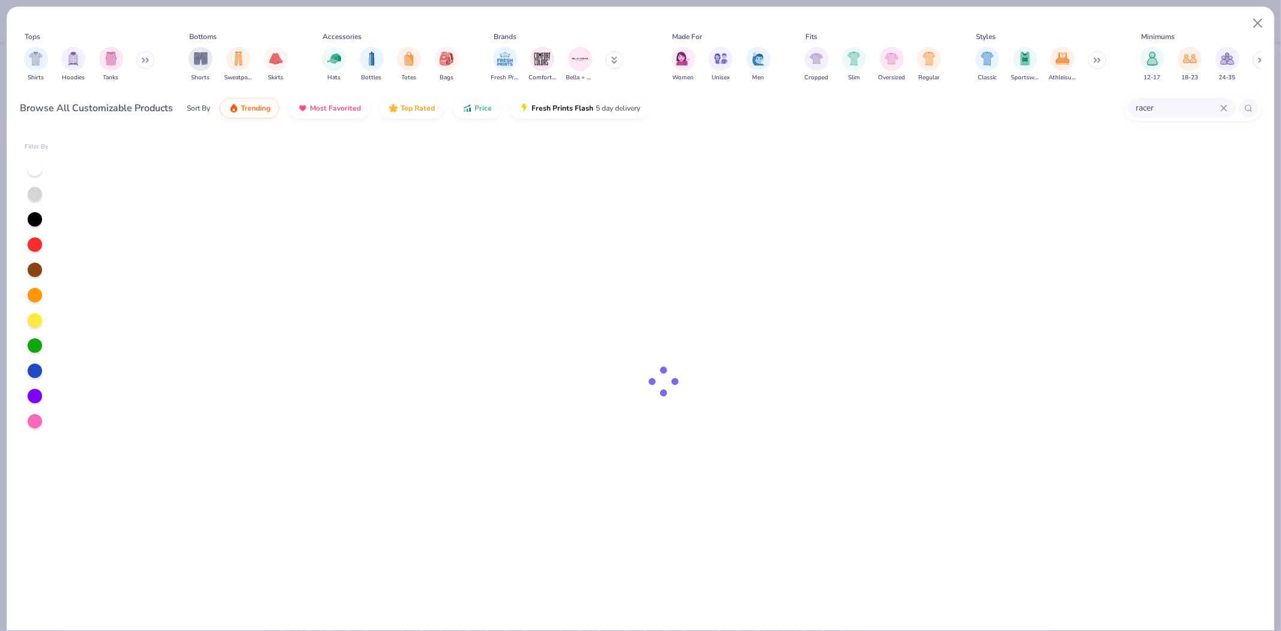
type input "racer"
click at [1224, 101] on div "racer" at bounding box center [1182, 108] width 108 height 20
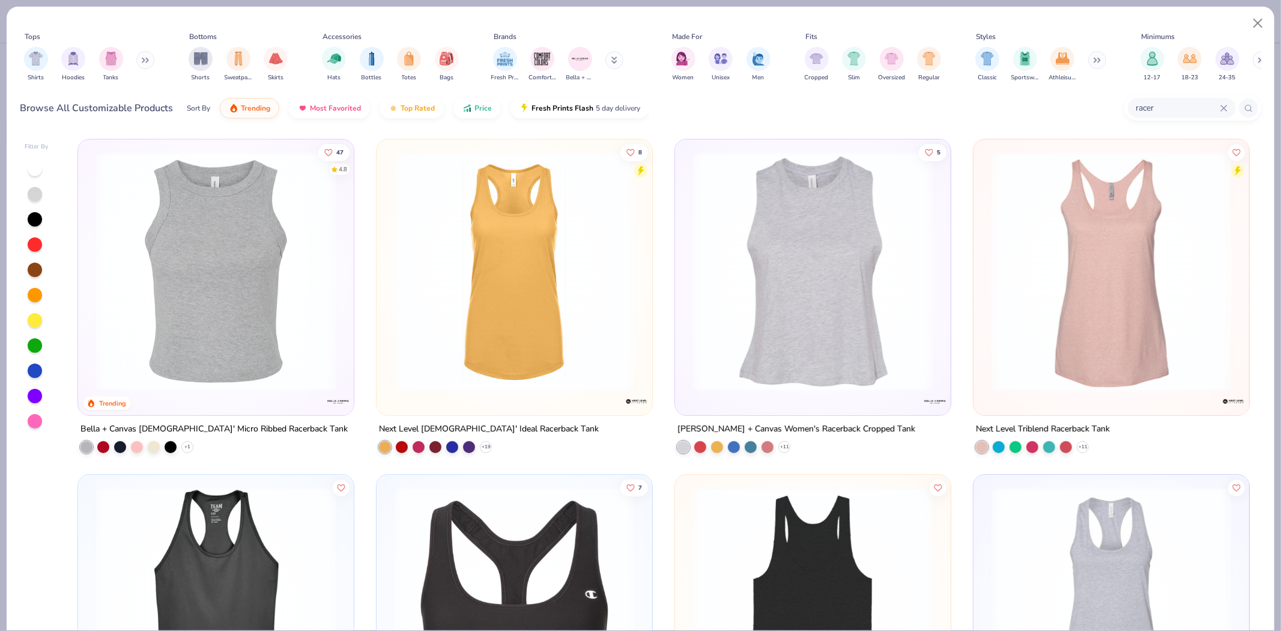
click at [209, 258] on img at bounding box center [216, 271] width 252 height 240
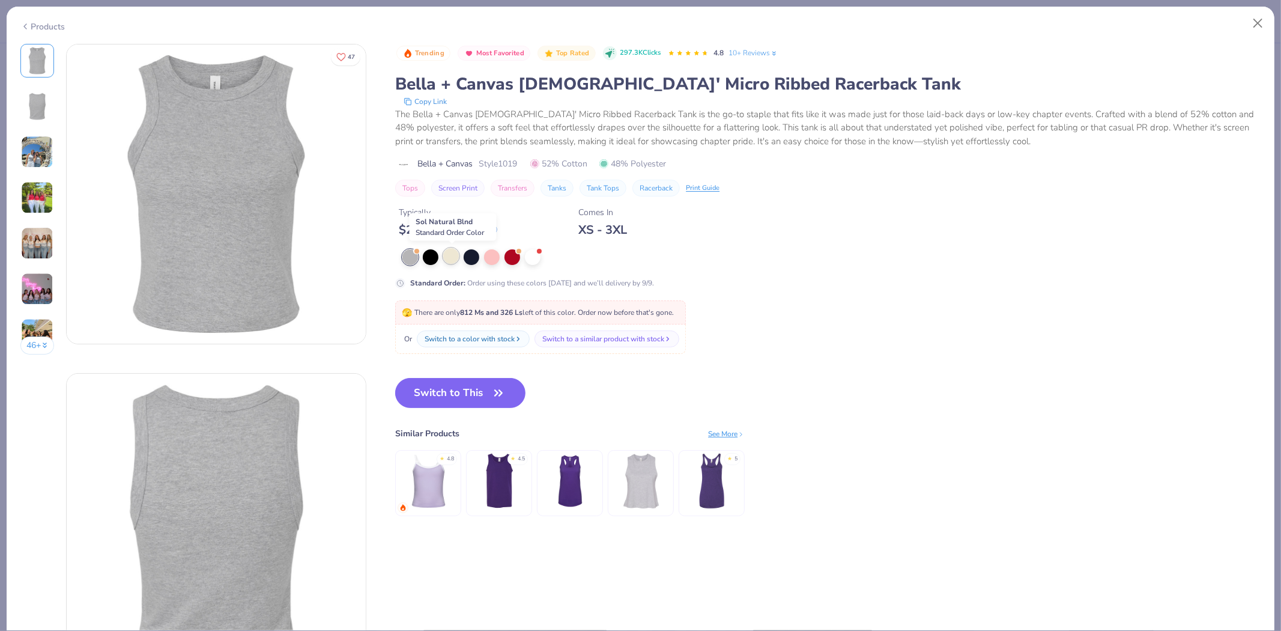
click at [446, 260] on div at bounding box center [451, 256] width 16 height 16
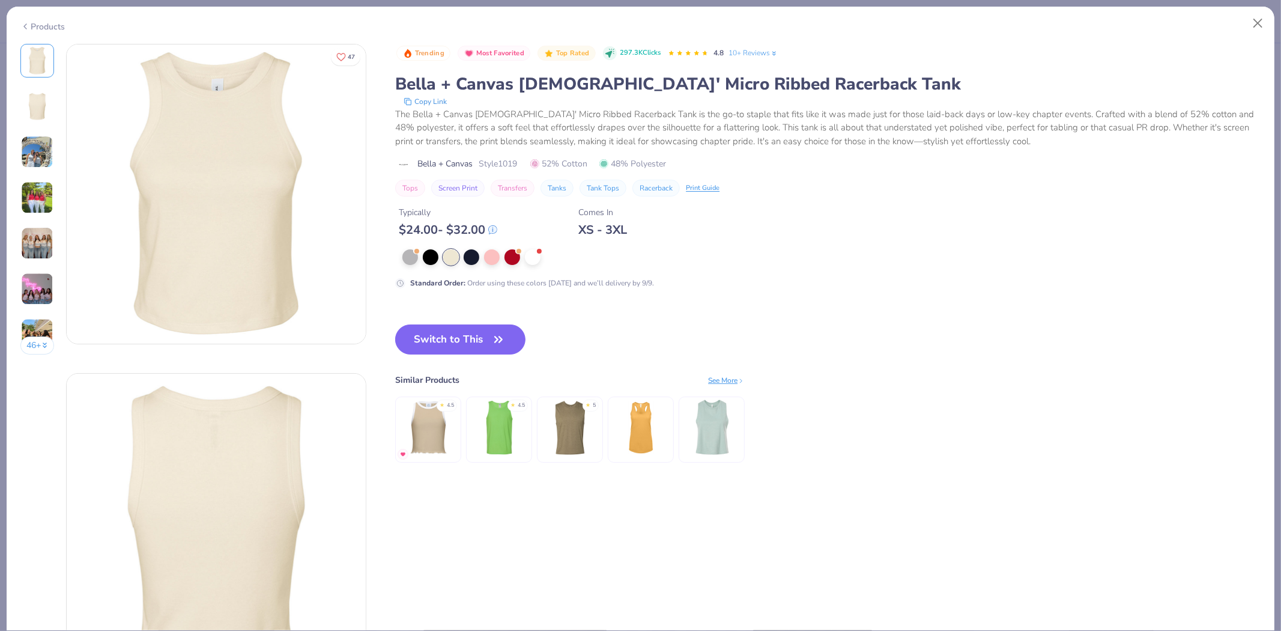
drag, startPoint x: 436, startPoint y: 333, endPoint x: 902, endPoint y: 296, distance: 467.0
click at [437, 333] on button "Switch to This" at bounding box center [460, 339] width 130 height 30
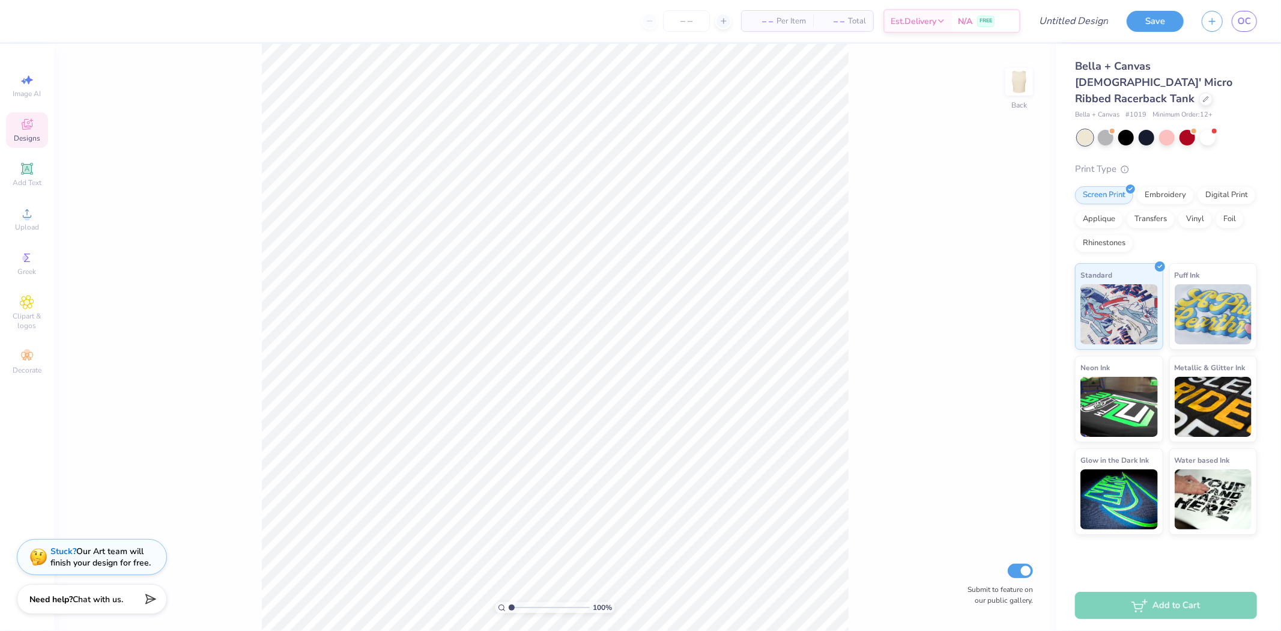
click at [58, 551] on strong "Stuck?" at bounding box center [63, 550] width 26 height 11
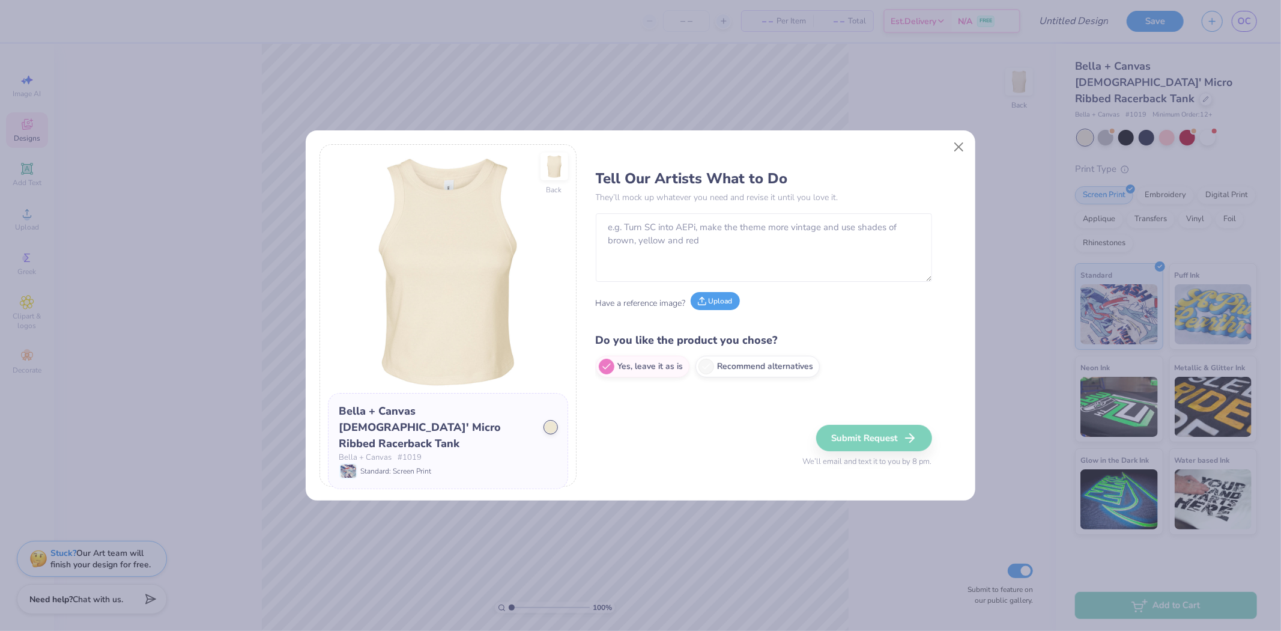
click at [719, 301] on button "Upload" at bounding box center [715, 301] width 49 height 18
click at [719, 303] on button "Upload" at bounding box center [715, 301] width 49 height 18
click at [685, 231] on textarea "To enrich screen reader interactions, please activate Accessibility in Grammarl…" at bounding box center [764, 247] width 336 height 68
paste textarea "turn the text Pi Phi NY Delta related"
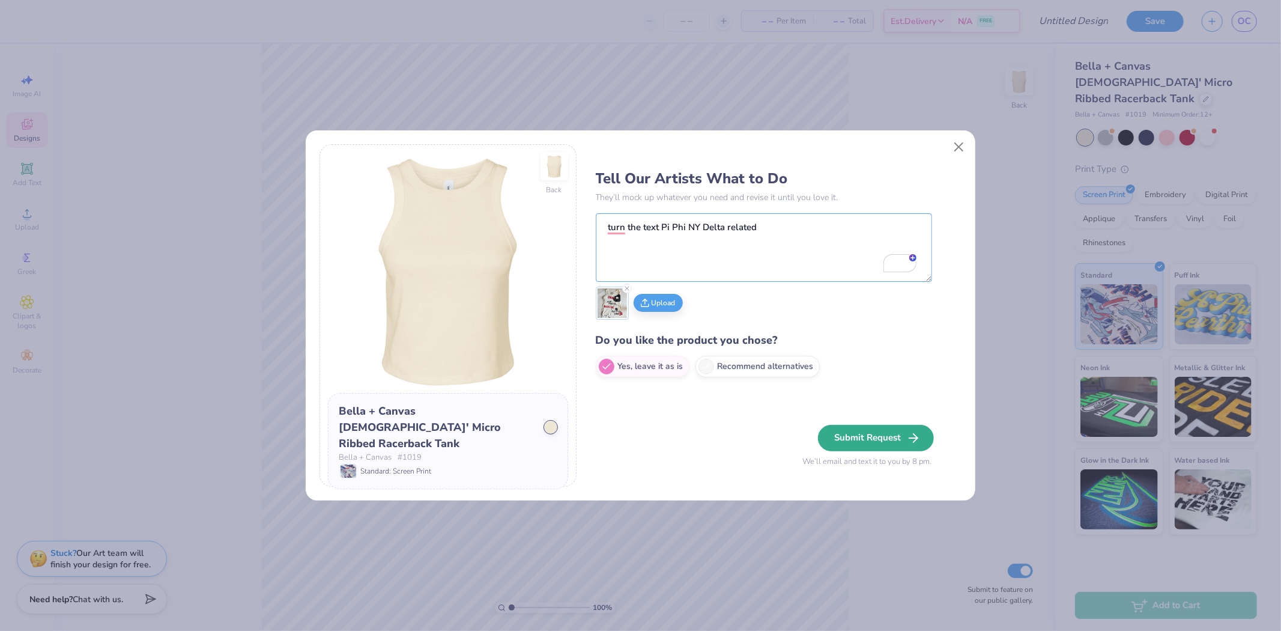
type textarea "turn the text Pi Phi NY Delta related"
click at [859, 436] on button "Submit Request" at bounding box center [876, 438] width 116 height 26
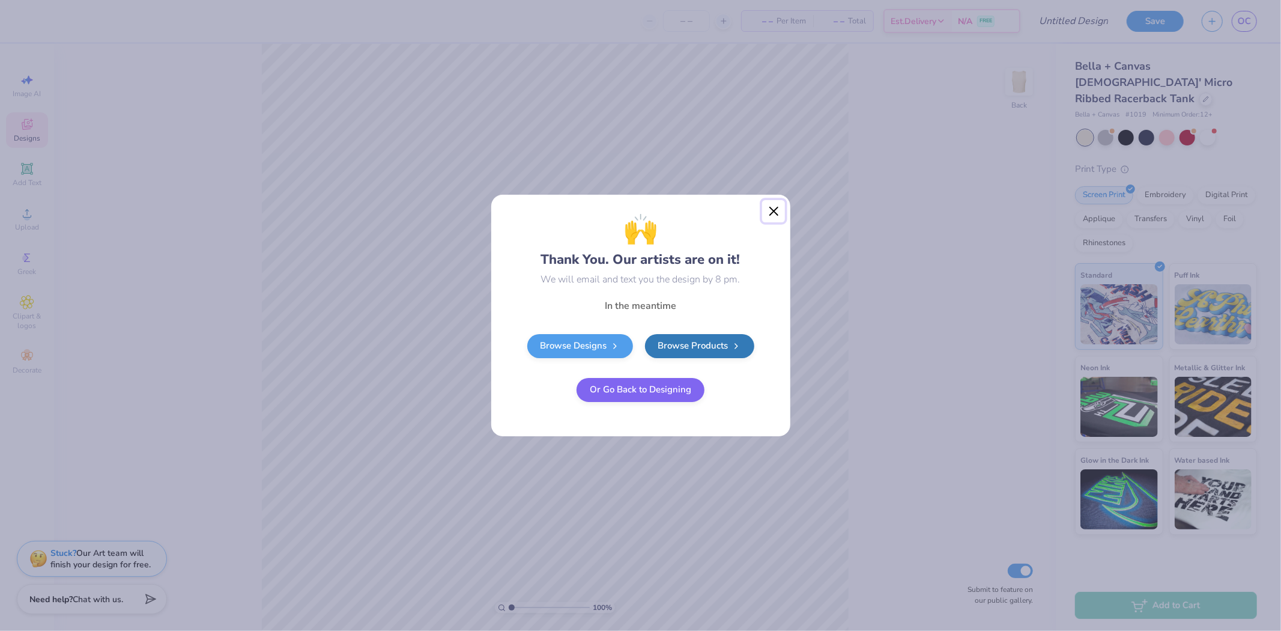
click at [772, 207] on button "Close" at bounding box center [773, 211] width 23 height 23
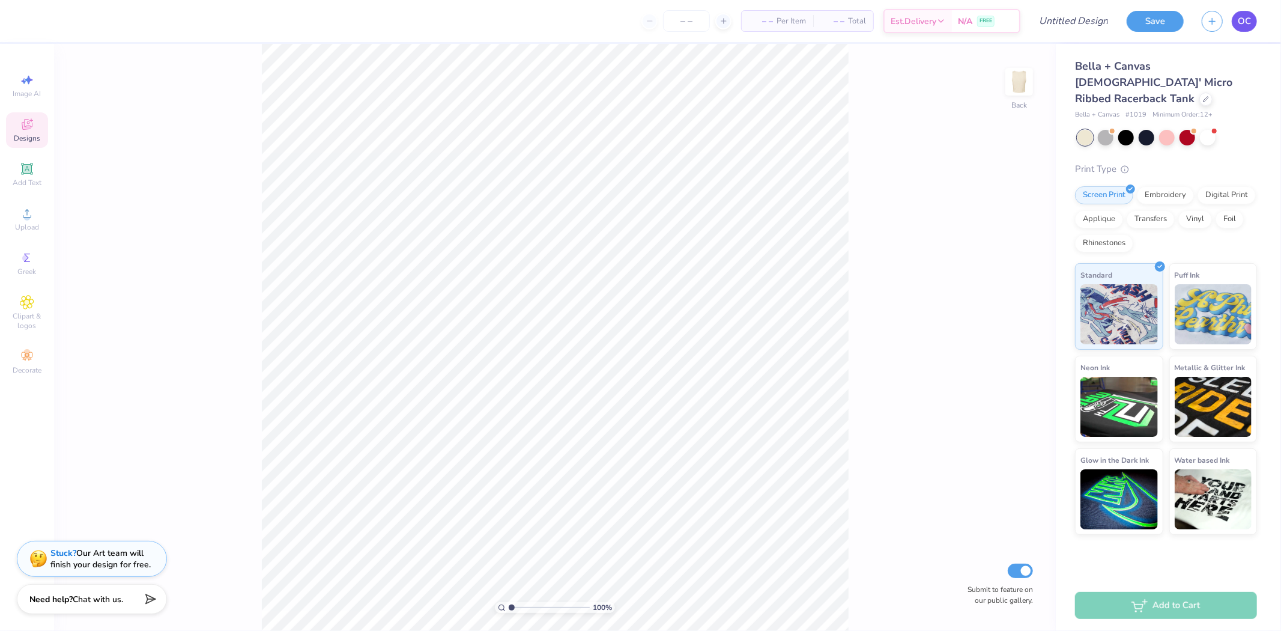
click at [1246, 17] on span "OC" at bounding box center [1244, 21] width 13 height 14
